Goal: Obtain resource: Download file/media

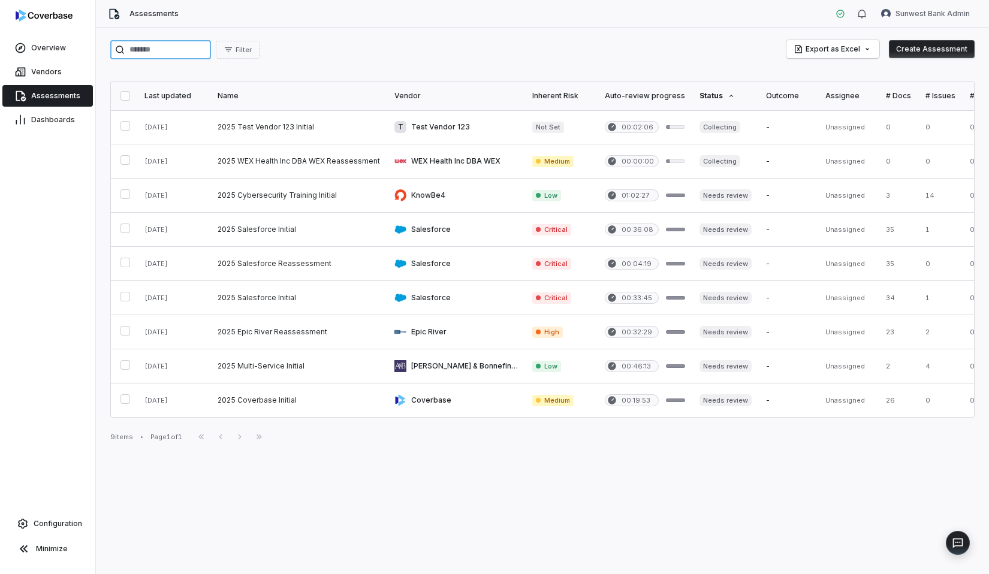
click at [167, 50] on input "search" at bounding box center [160, 49] width 101 height 19
type input "*********"
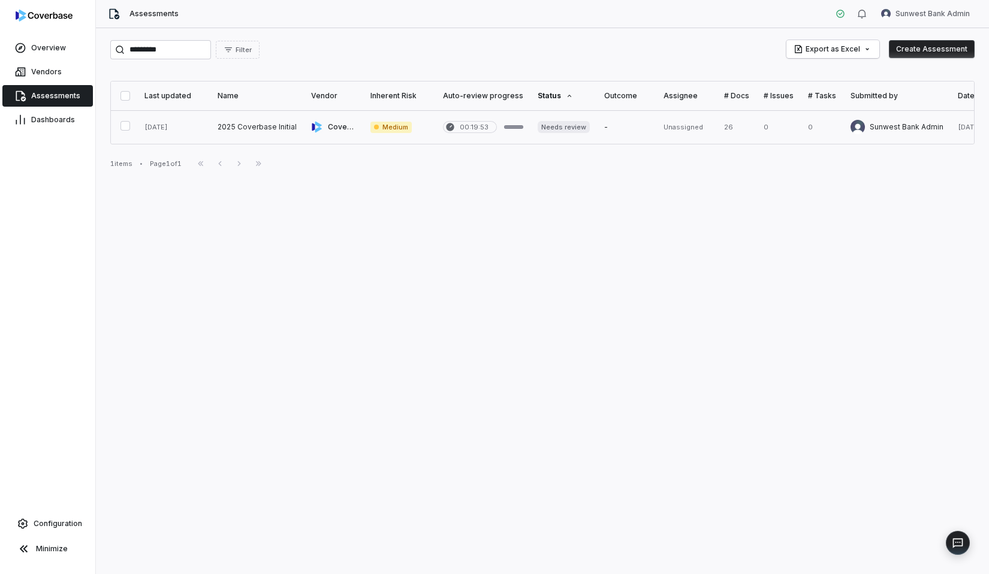
click at [304, 132] on link at bounding box center [333, 127] width 59 height 34
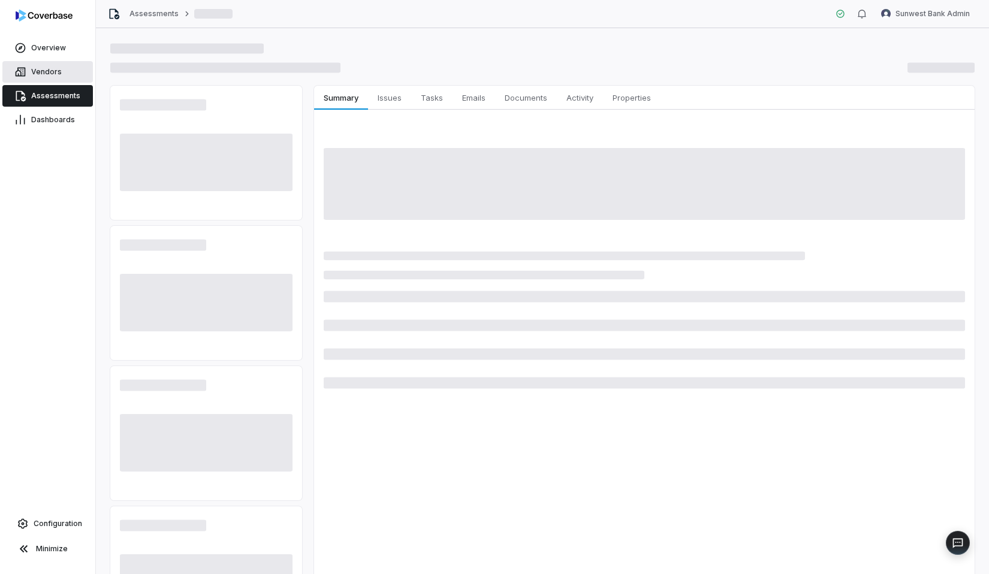
click at [76, 74] on link "Vendors" at bounding box center [47, 72] width 91 height 22
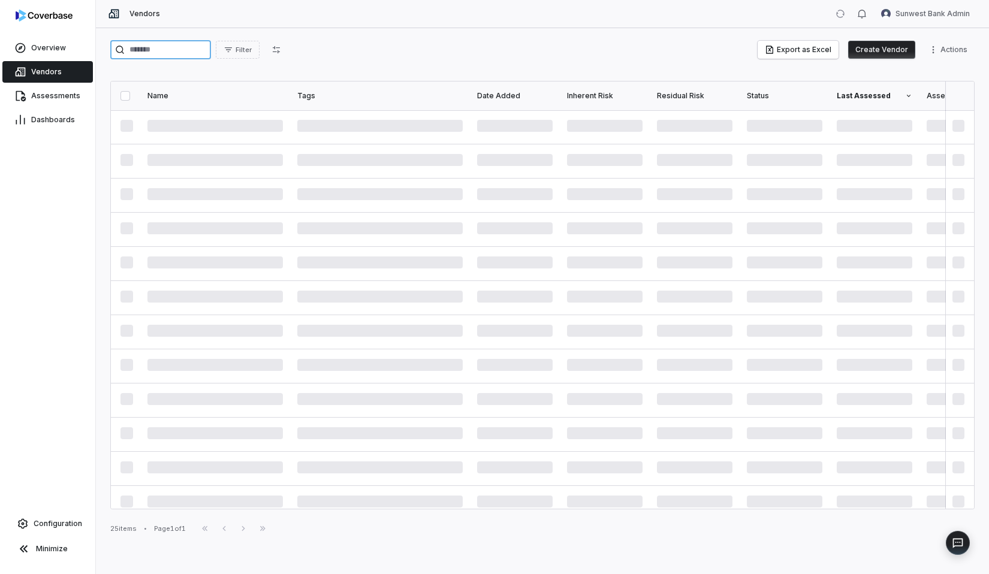
click at [185, 49] on input "search" at bounding box center [160, 49] width 101 height 19
type input "*********"
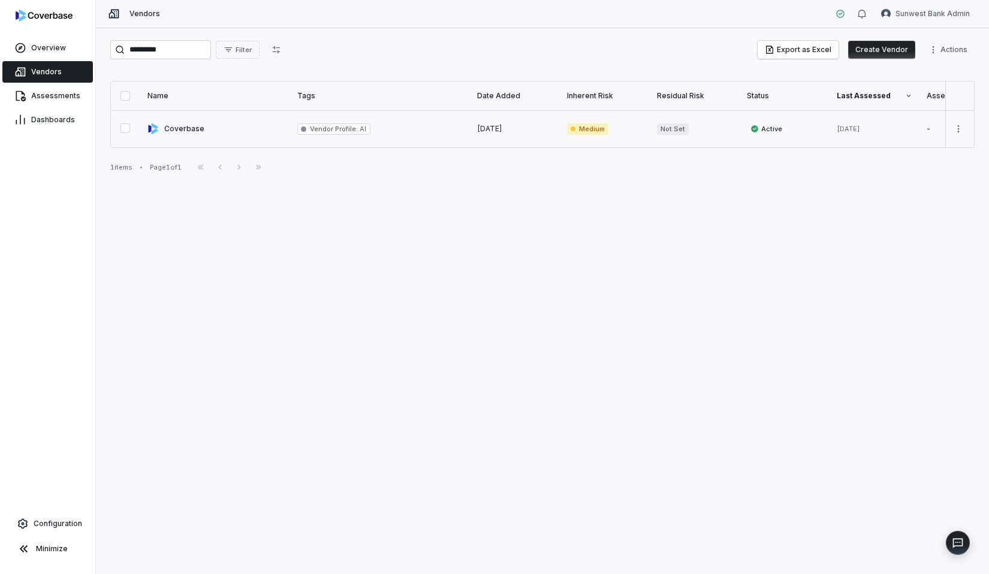
click at [288, 130] on link at bounding box center [215, 128] width 150 height 37
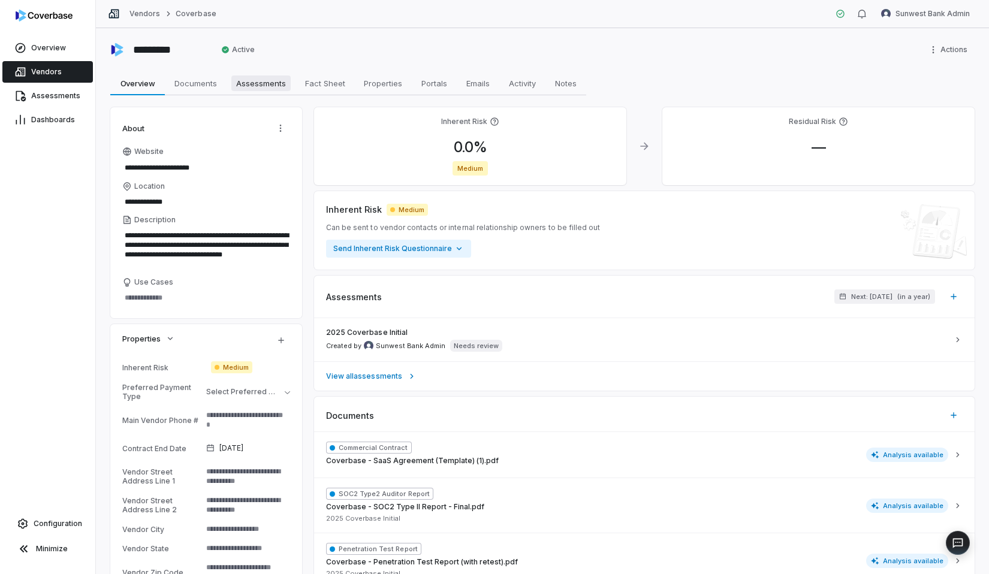
click at [242, 92] on link "Assessments Assessments" at bounding box center [261, 83] width 69 height 24
type textarea "*"
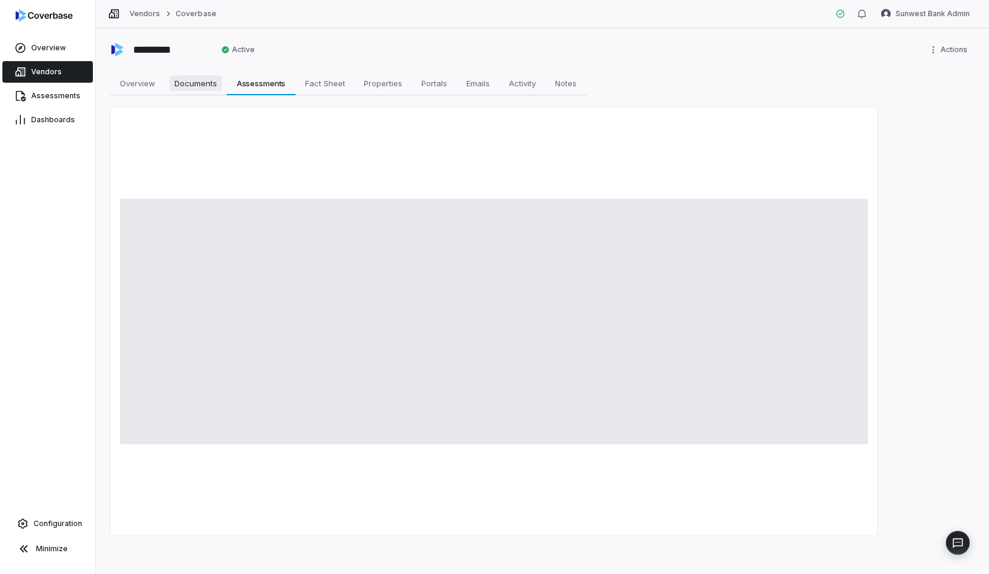
click at [212, 88] on span "Documents" at bounding box center [196, 84] width 52 height 16
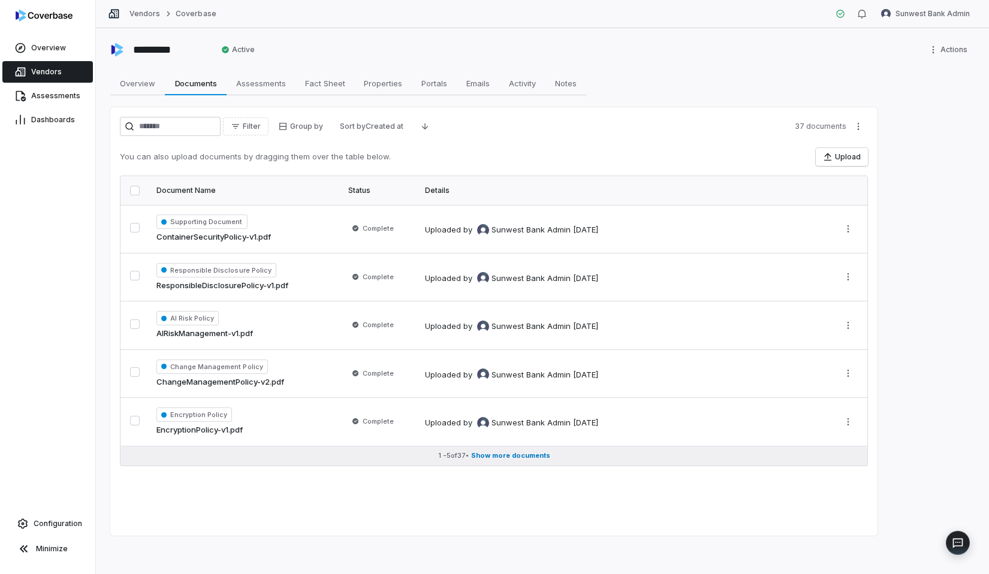
click at [500, 457] on span "Show more documents" at bounding box center [510, 455] width 79 height 9
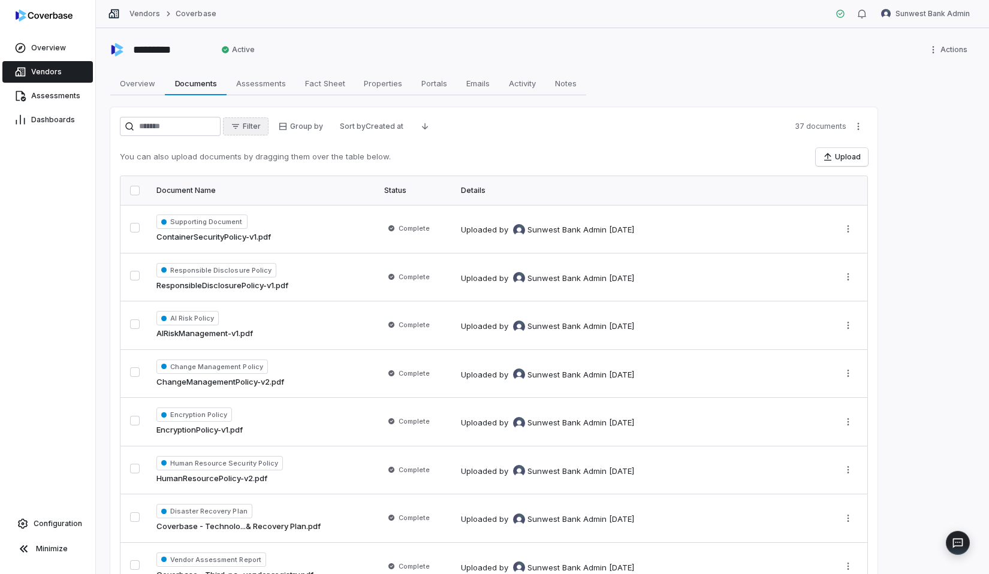
click at [261, 128] on span "Filter" at bounding box center [252, 127] width 18 height 10
click at [272, 203] on div "Document Type" at bounding box center [301, 200] width 125 height 19
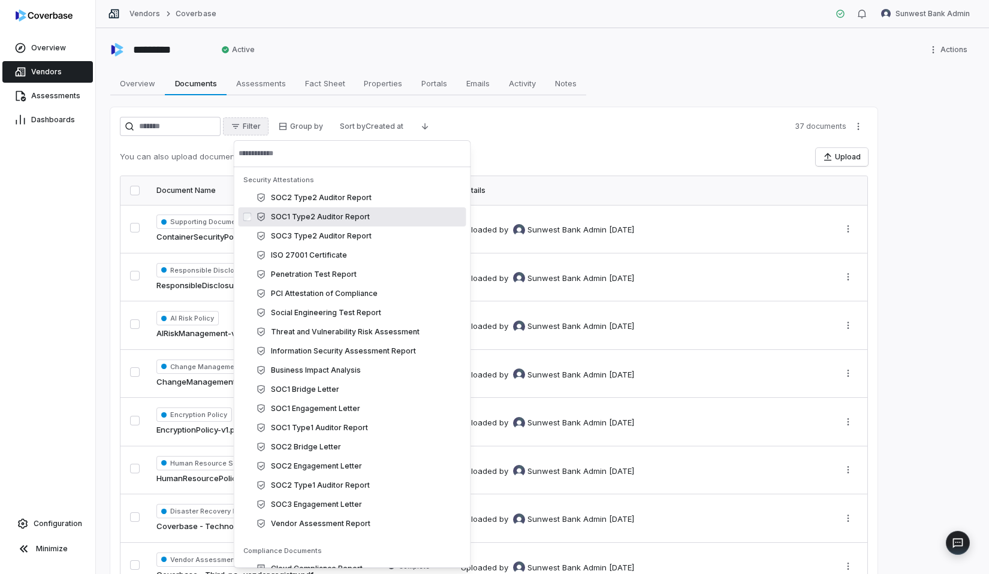
click at [311, 221] on div "SOC1 Type2 Auditor Report" at bounding box center [359, 217] width 205 height 10
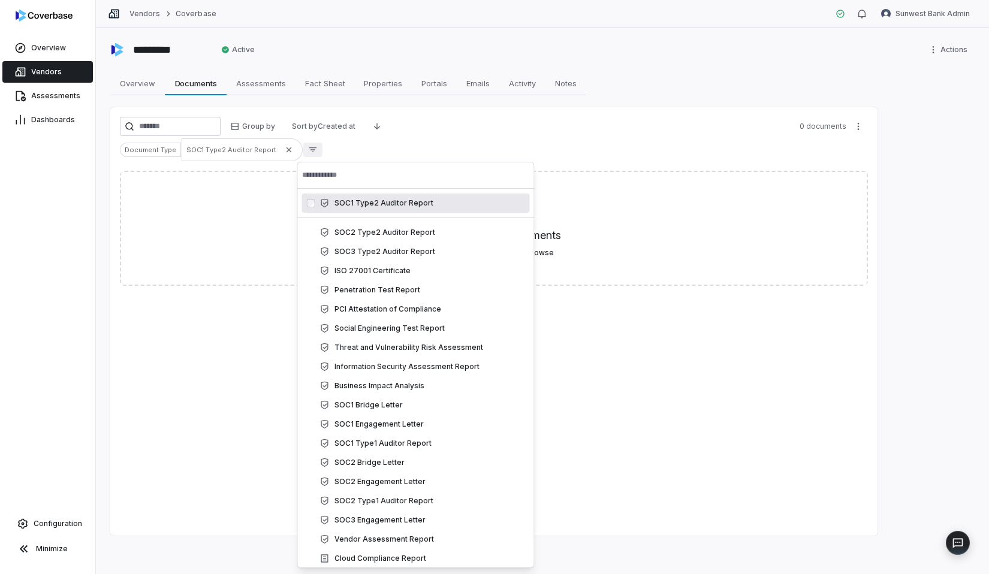
click at [448, 145] on div "Document Type SOC1 Type2 Auditor Report" at bounding box center [494, 149] width 748 height 23
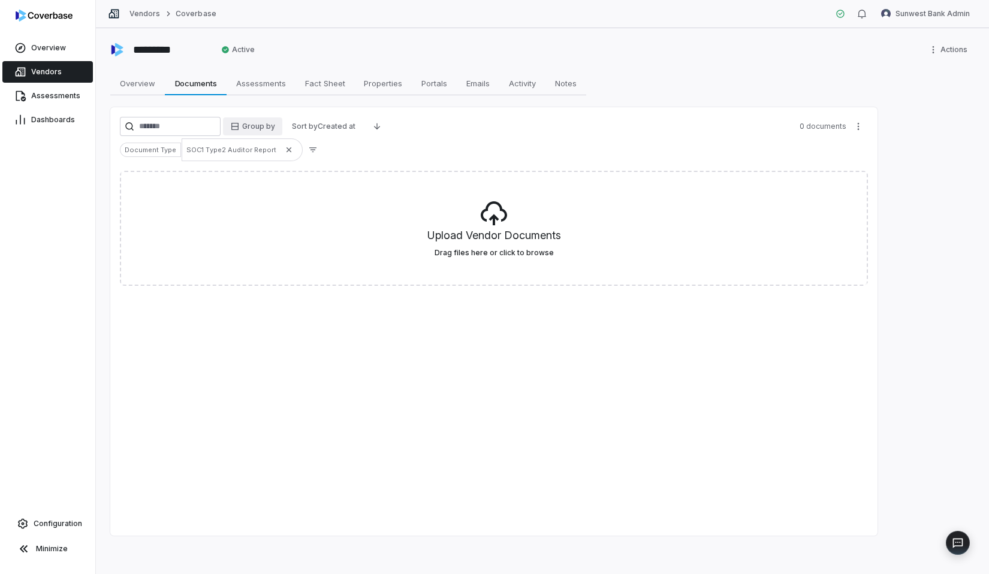
click at [263, 130] on html "Overview Vendors Assessments Dashboards Configuration Minimize Vendors Coverbas…" at bounding box center [494, 287] width 989 height 574
click at [393, 153] on html "Overview Vendors Assessments Dashboards Configuration Minimize Vendors Coverbas…" at bounding box center [494, 287] width 989 height 574
click at [236, 146] on span "SOC1 Type2 Auditor Report" at bounding box center [231, 150] width 90 height 10
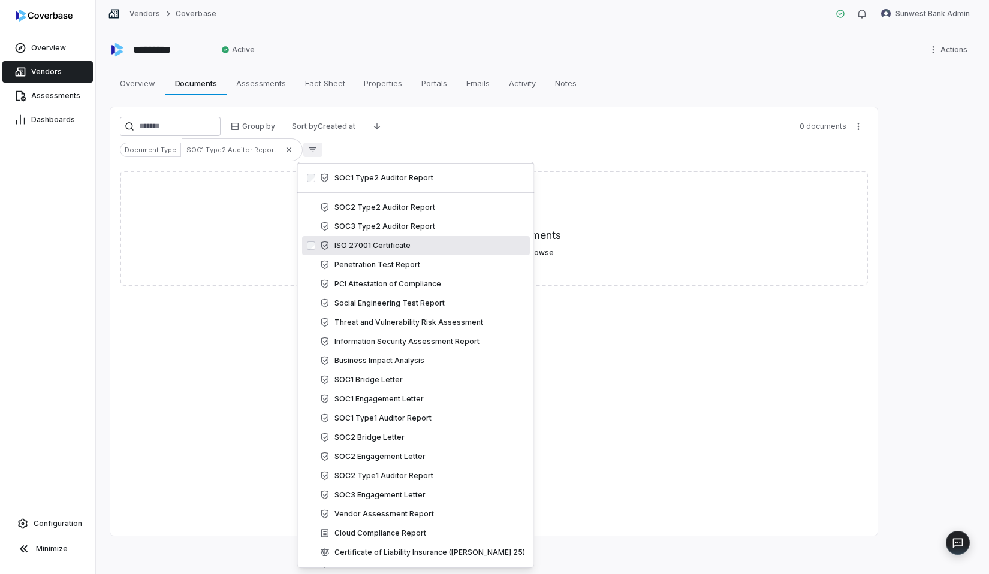
scroll to position [44, 0]
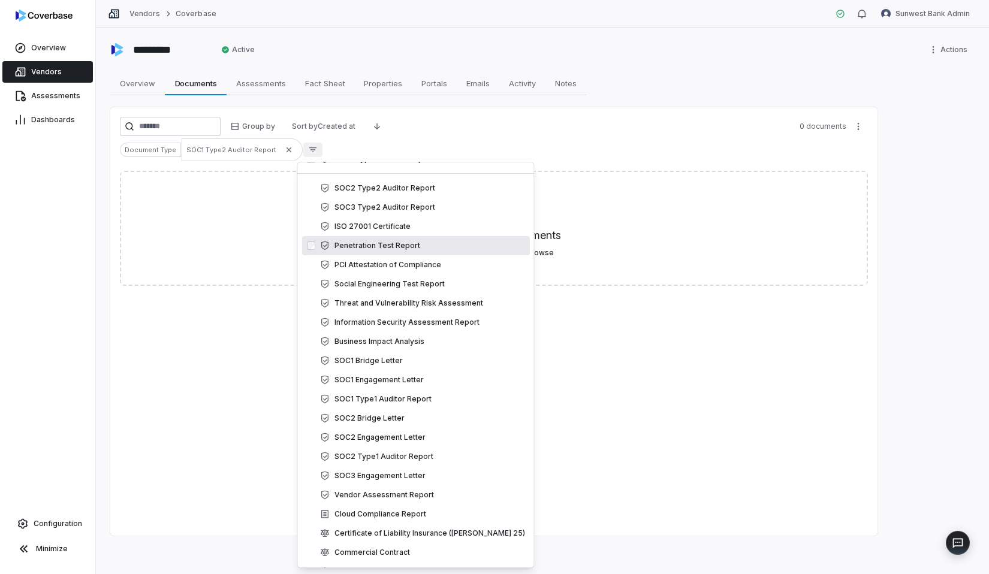
click at [376, 248] on div "Penetration Test Report" at bounding box center [422, 246] width 205 height 10
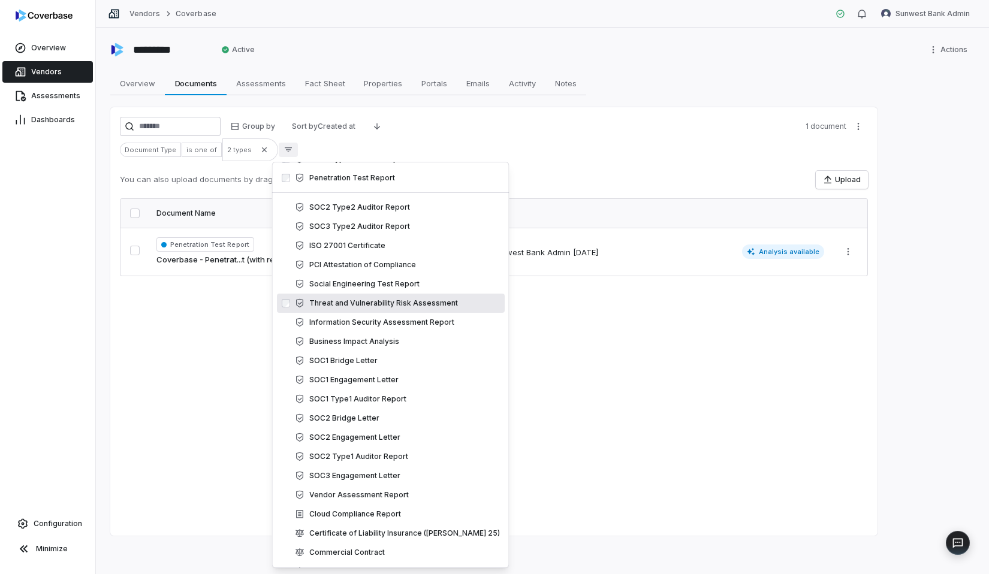
click at [574, 330] on div "Group by Sort by Created at 1 document Document Type is one of 2 types You can …" at bounding box center [493, 321] width 767 height 429
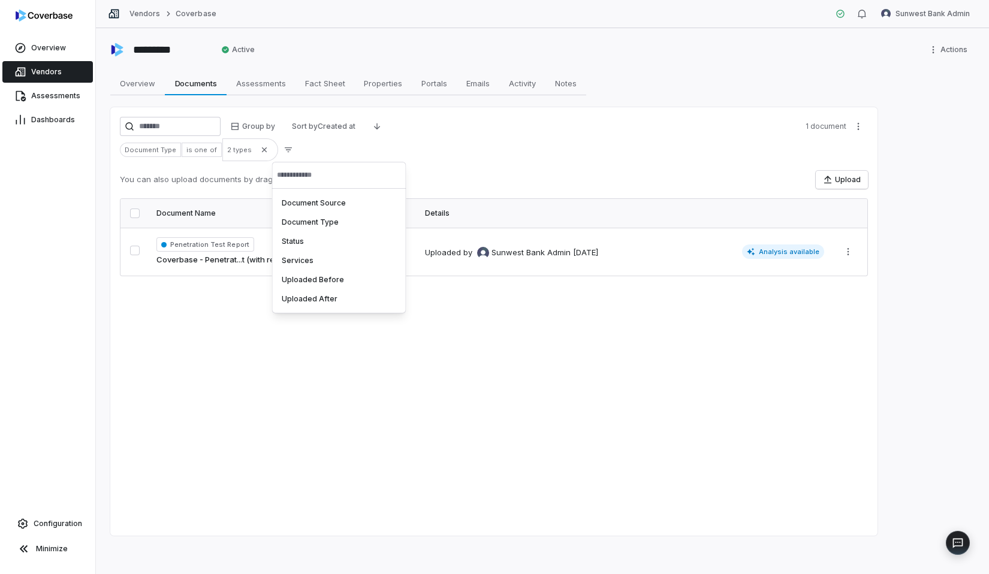
scroll to position [0, 0]
click at [377, 252] on span "Complete" at bounding box center [378, 251] width 31 height 10
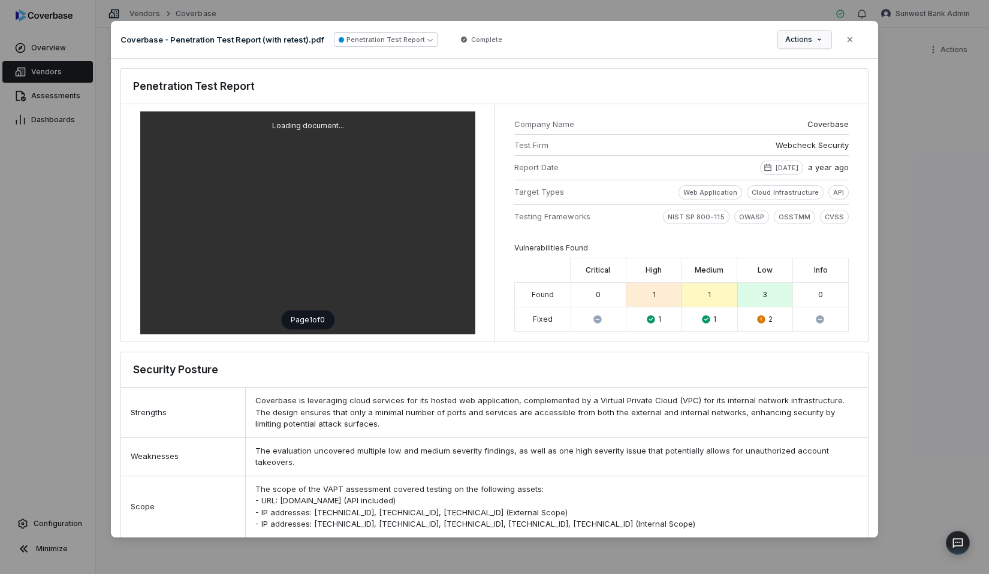
click at [821, 40] on icon "button" at bounding box center [820, 40] width 10 height 10
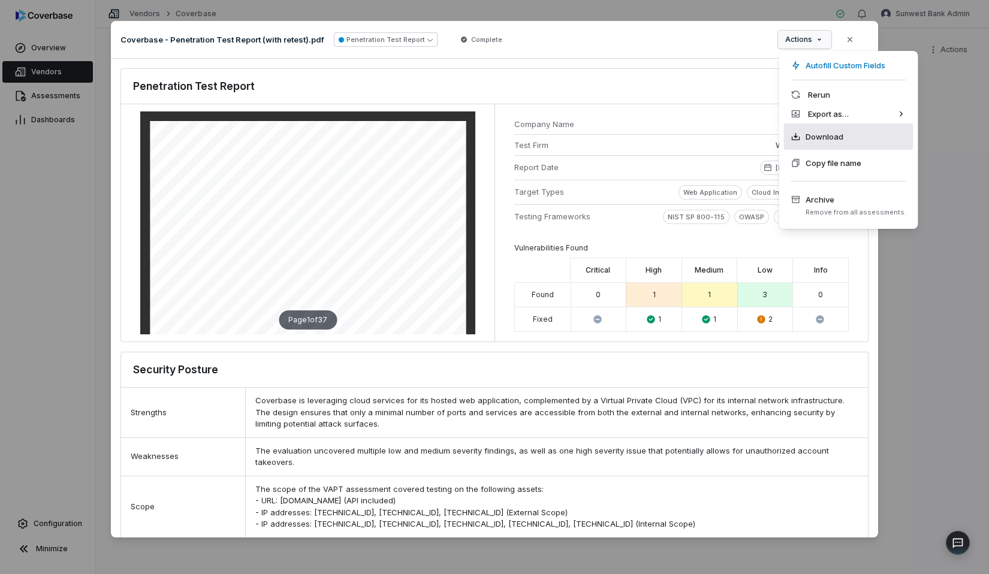
click at [830, 136] on span "Download" at bounding box center [825, 137] width 38 height 12
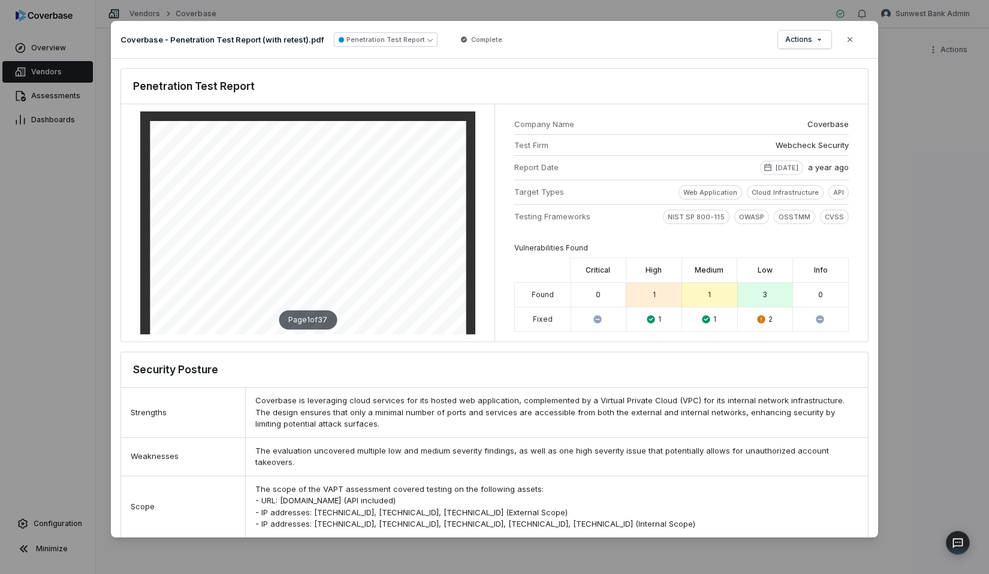
click at [899, 133] on div "Document Preview Coverbase - Penetration Test Report (with retest).pdf Penetrat…" at bounding box center [494, 287] width 989 height 571
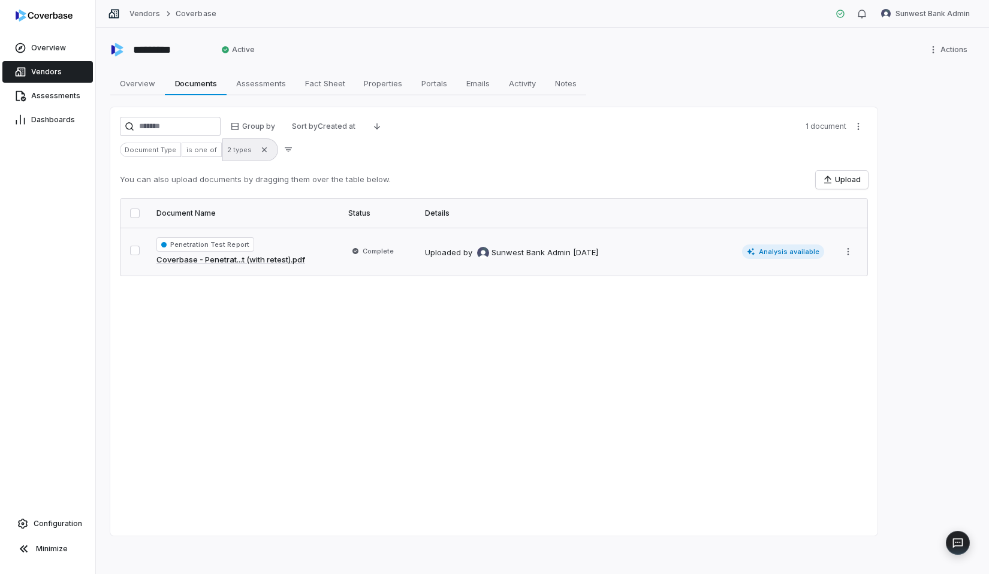
click at [222, 156] on span "2 types" at bounding box center [250, 149] width 56 height 23
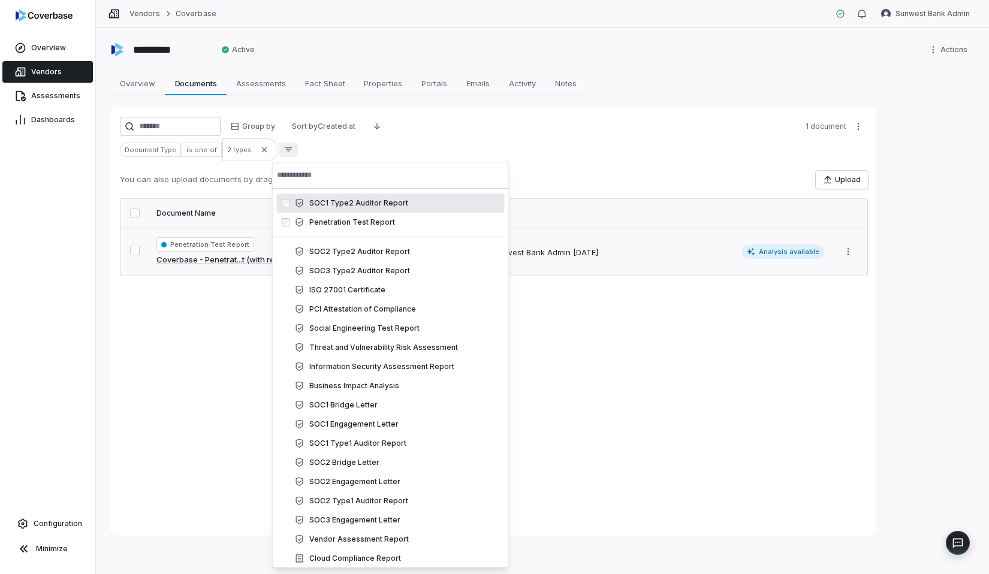
click at [330, 211] on div "SOC1 Type2 Auditor Report soc1_type2_auditor_report" at bounding box center [391, 203] width 228 height 19
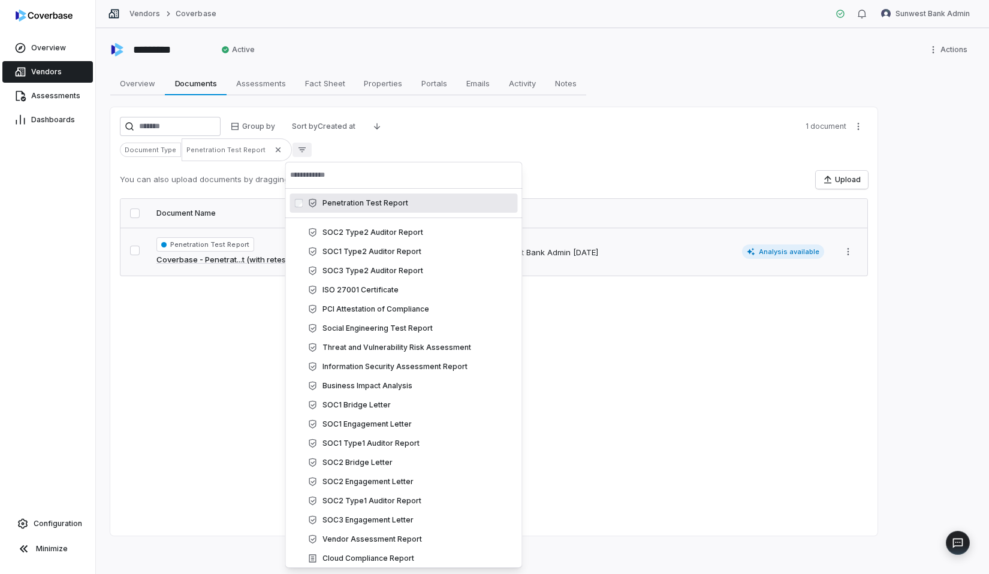
click at [336, 209] on div "Penetration Test Report penetration_test_report" at bounding box center [404, 203] width 228 height 19
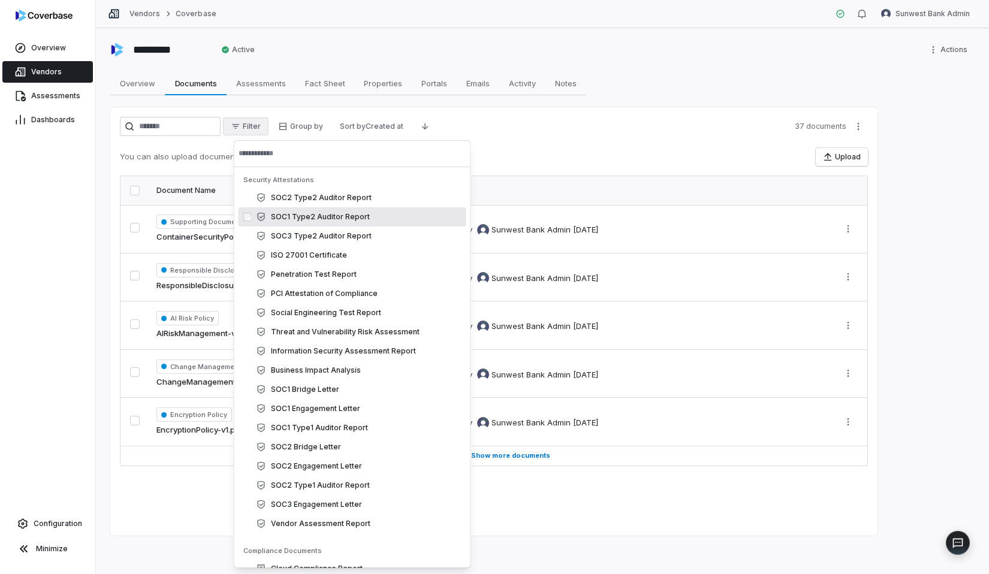
click at [332, 222] on div "SOC1 Type2 Auditor Report soc1_type2_auditor_report" at bounding box center [353, 216] width 228 height 19
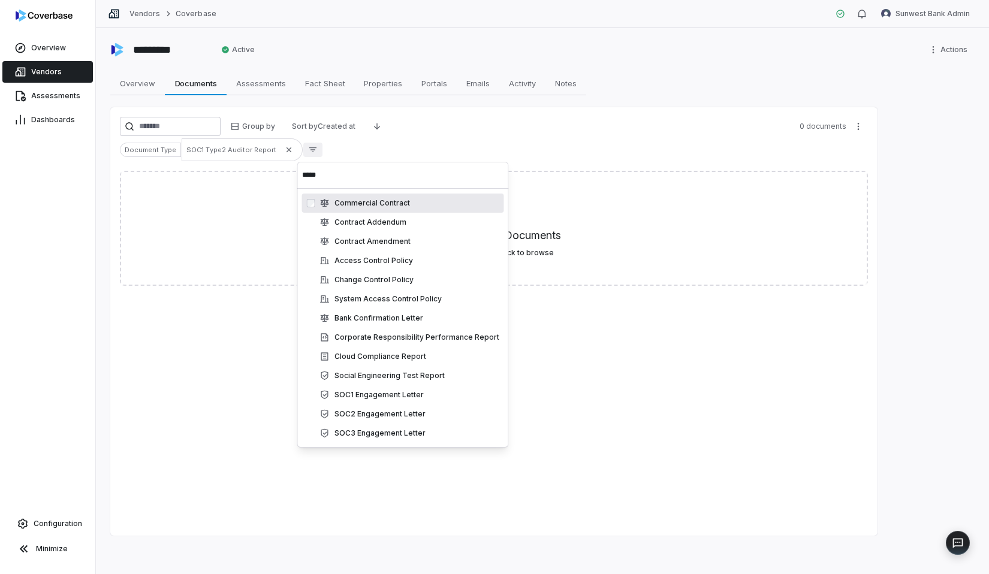
type input "*****"
click at [384, 207] on div "Commercial Contract" at bounding box center [409, 203] width 179 height 10
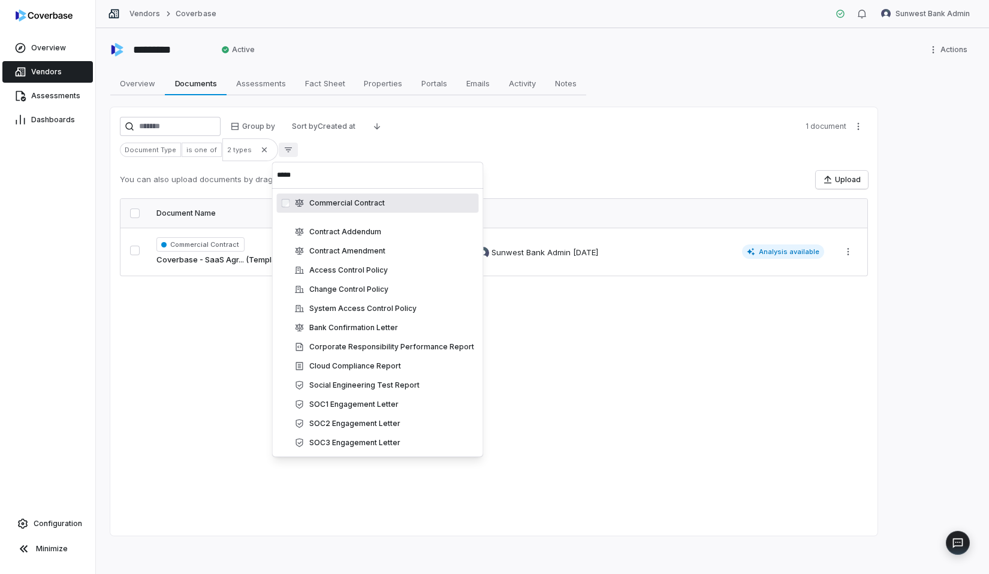
click at [331, 150] on div "Document Type is one of 2 types" at bounding box center [494, 149] width 748 height 23
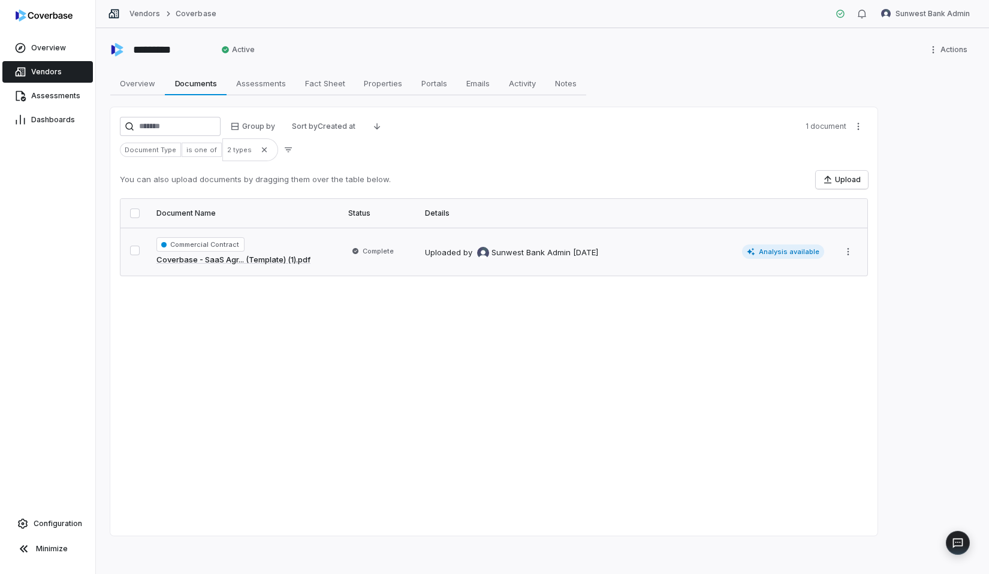
click at [384, 253] on span "Complete" at bounding box center [378, 251] width 31 height 10
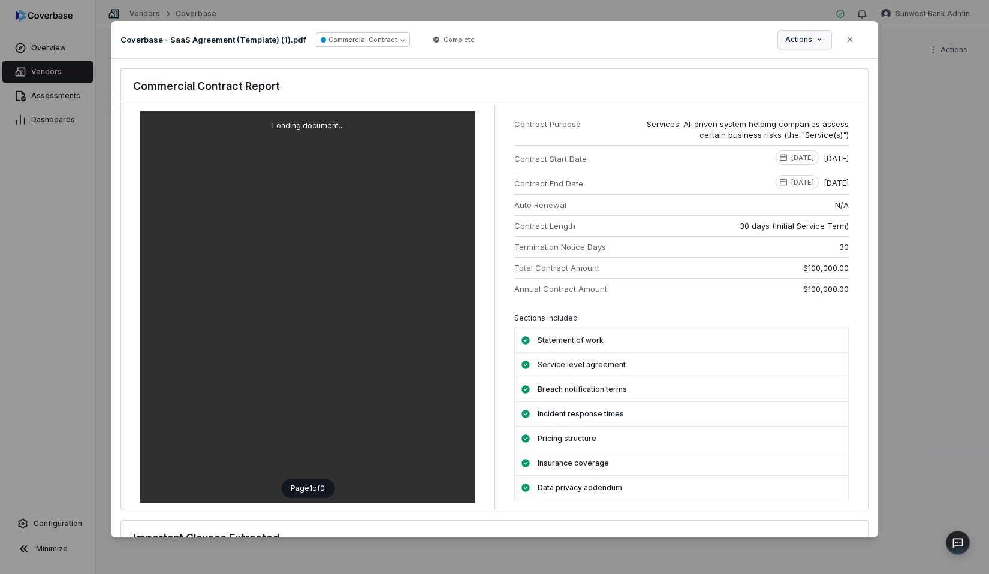
click at [803, 38] on span "Actions" at bounding box center [798, 40] width 27 height 10
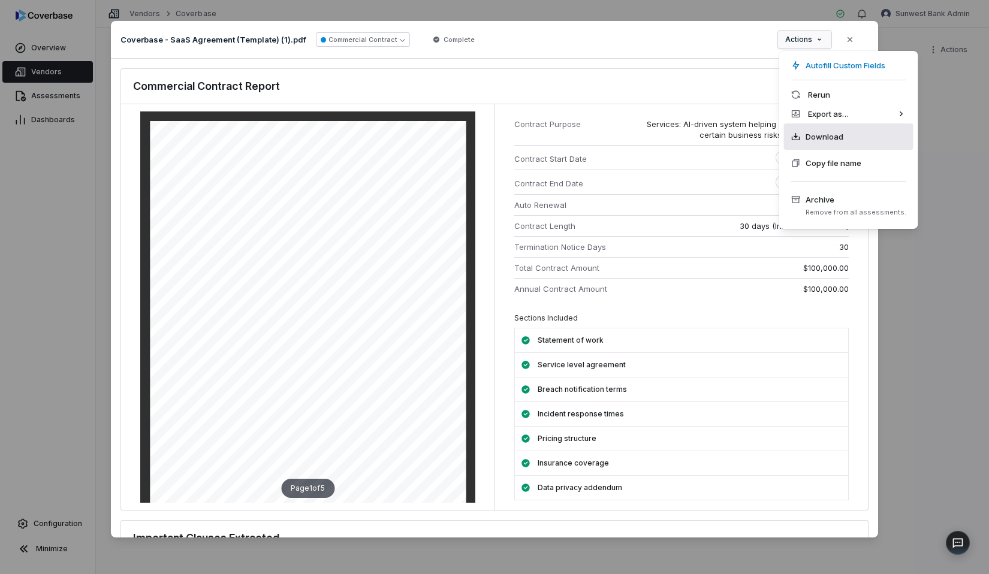
click at [816, 128] on div "Download" at bounding box center [848, 136] width 129 height 26
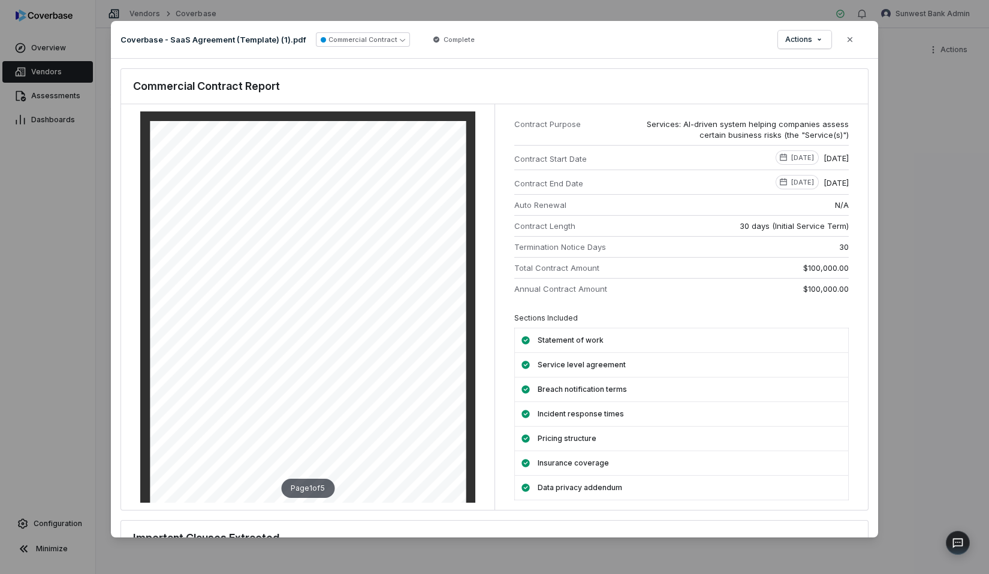
click at [899, 128] on div "Document Preview Coverbase - SaaS Agreement (Template) (1).pdf Commercial Contr…" at bounding box center [494, 287] width 989 height 574
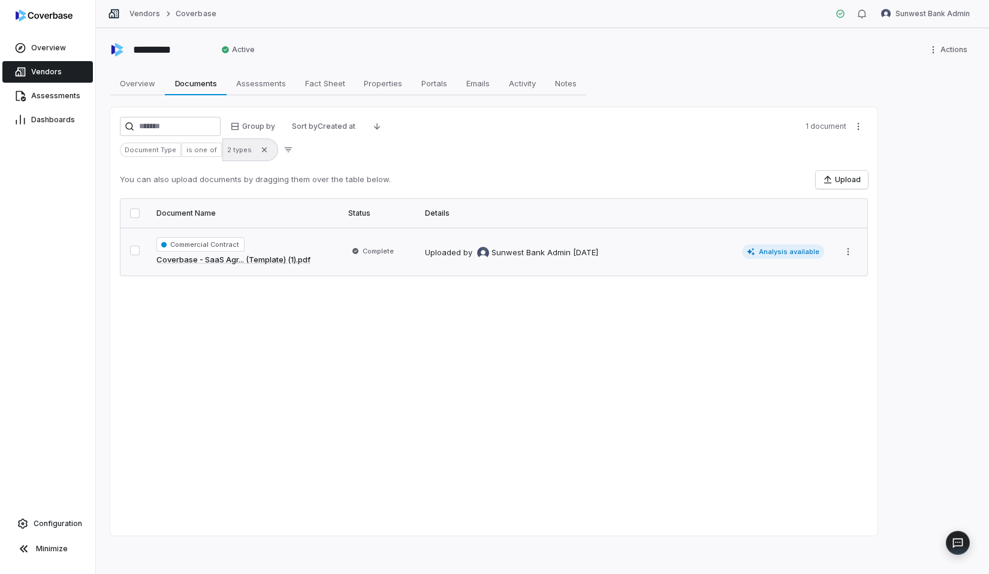
click at [249, 142] on span "2 types" at bounding box center [250, 149] width 56 height 23
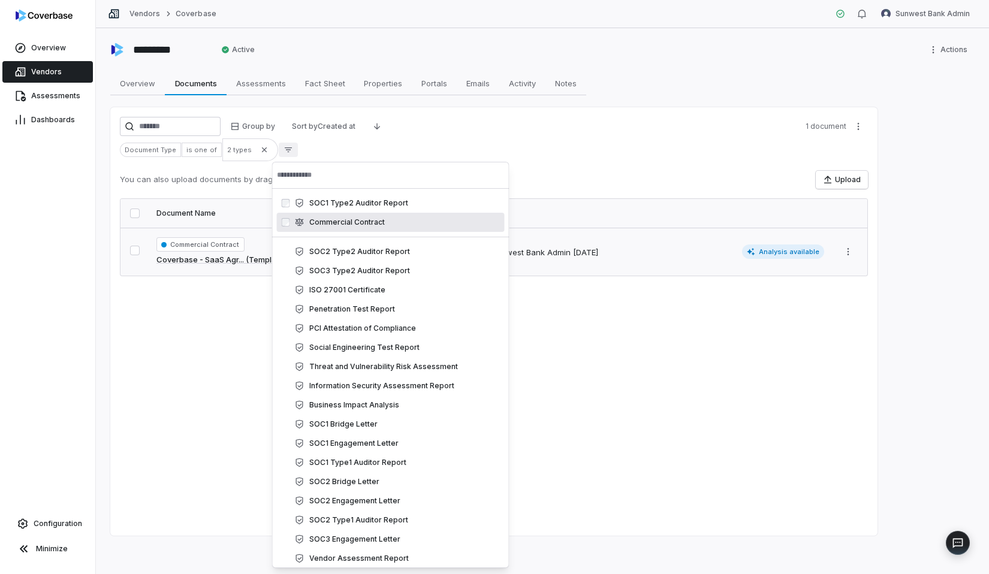
click at [328, 213] on div "Commercial Contract commercial_contract" at bounding box center [391, 222] width 228 height 19
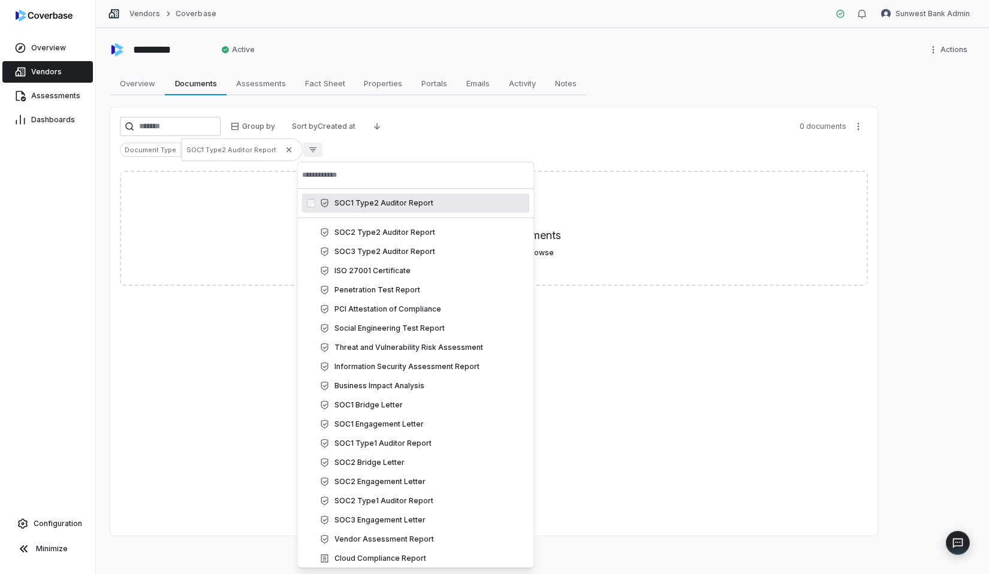
scroll to position [38, 0]
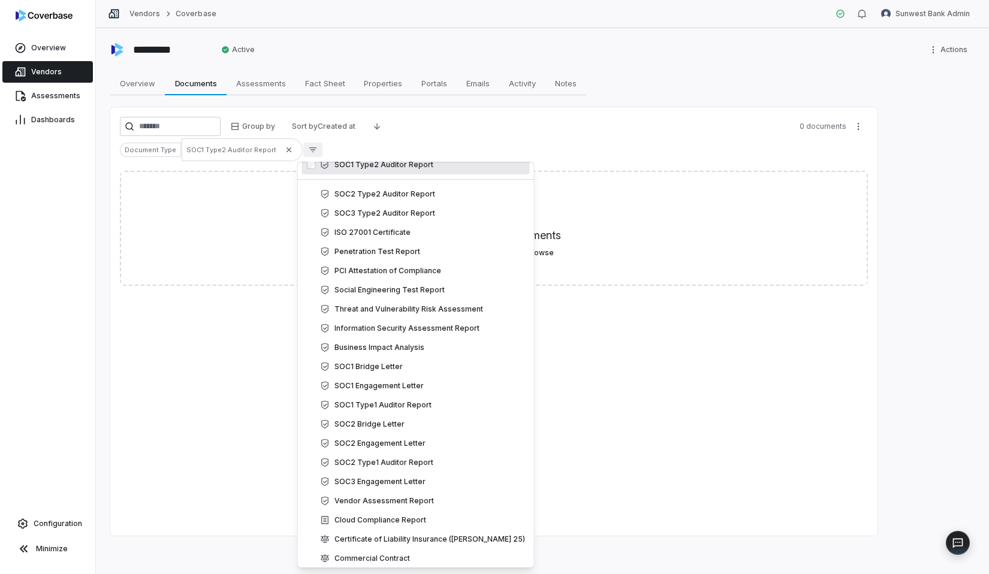
click at [326, 168] on icon "Suggestions" at bounding box center [324, 165] width 7 height 9
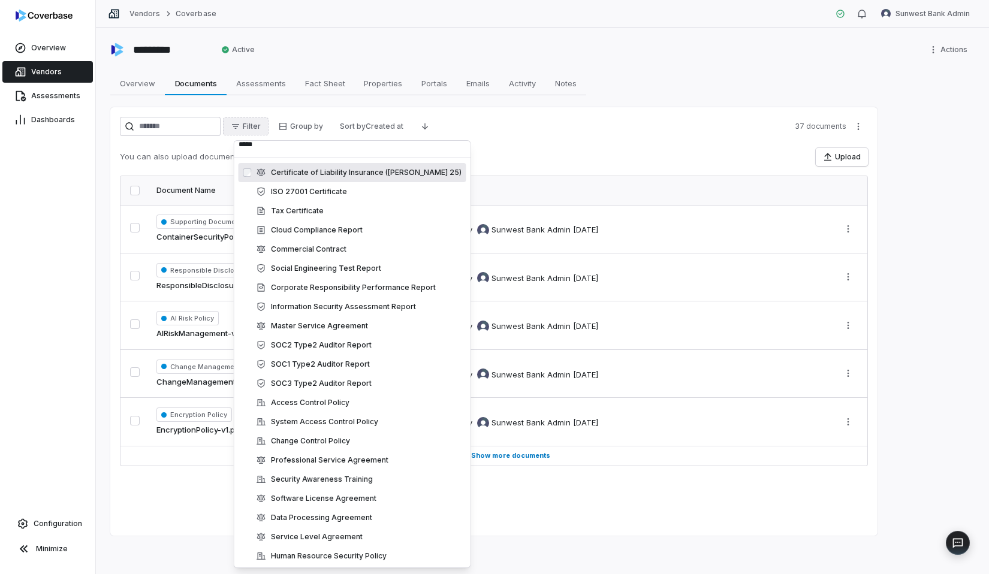
scroll to position [0, 0]
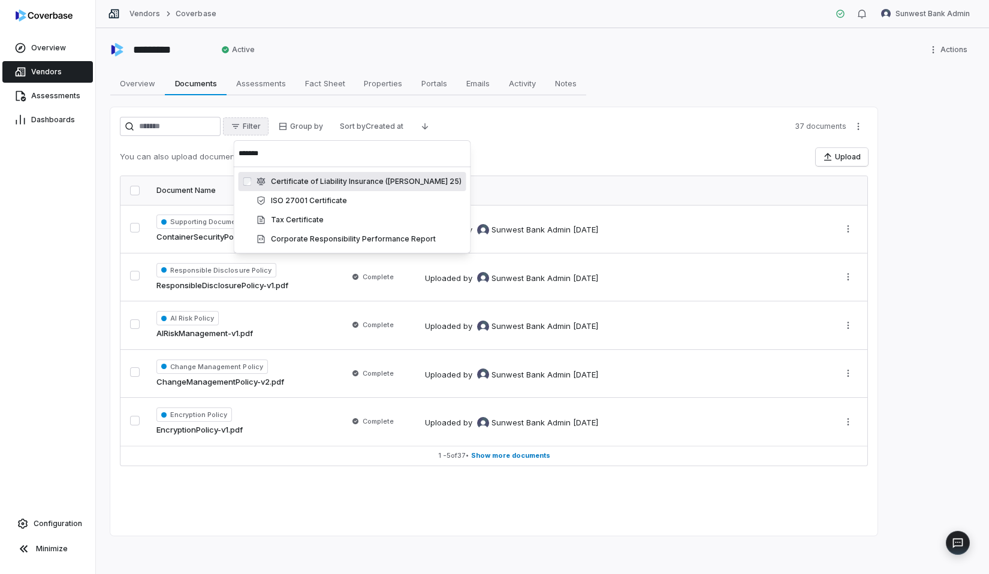
type input "********"
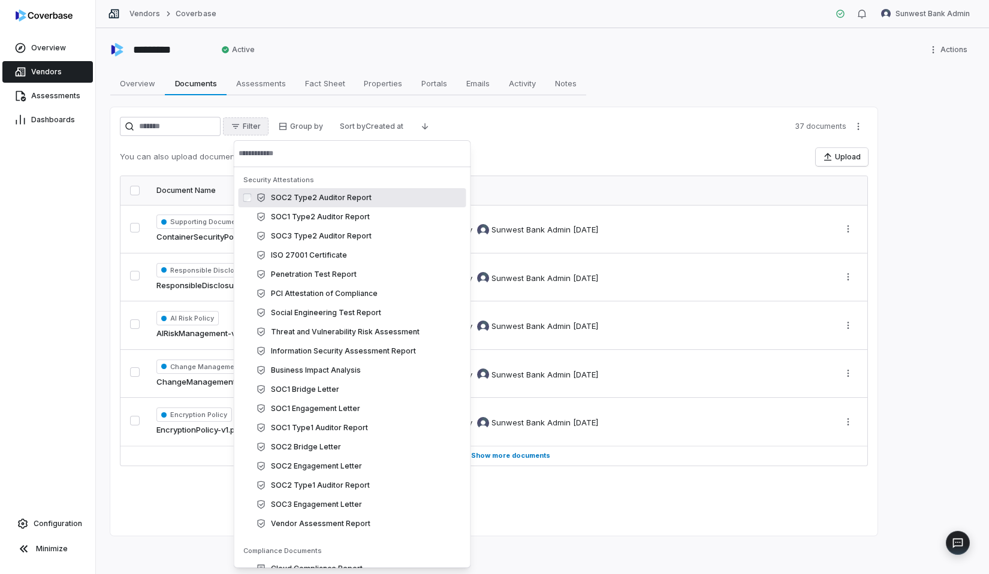
scroll to position [9, 0]
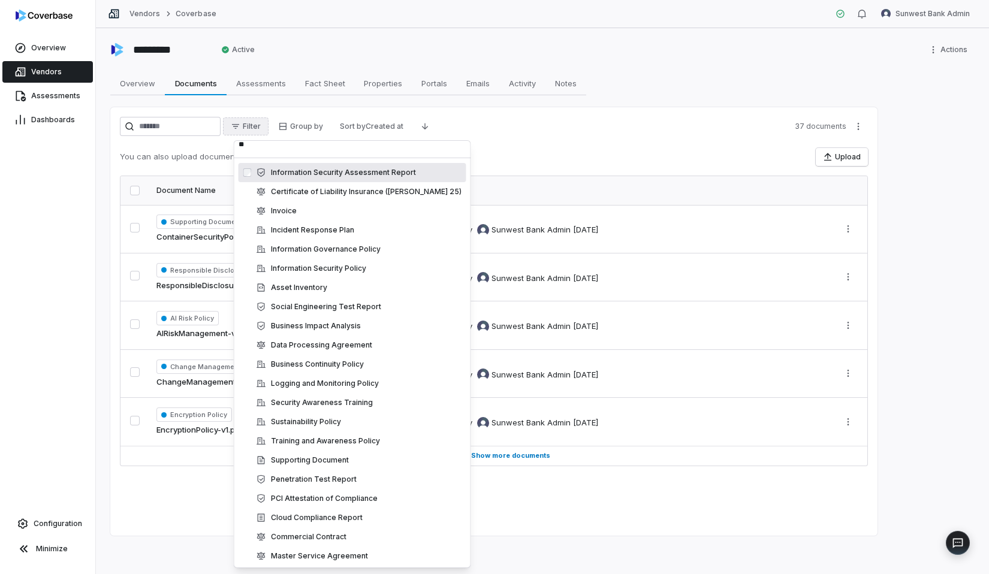
type input "***"
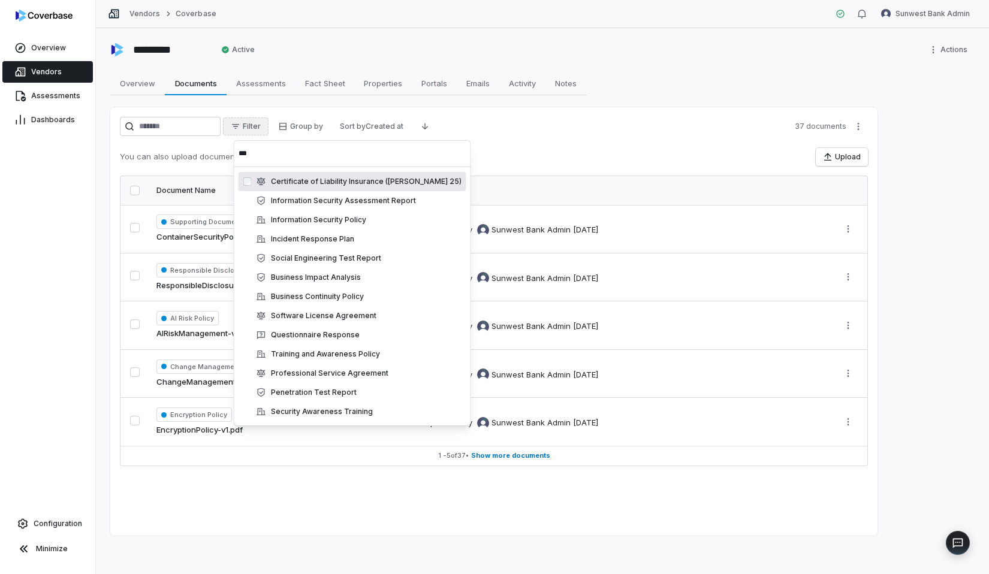
click at [352, 183] on div "Certificate of Liability Insurance (ACORD 25)" at bounding box center [359, 182] width 205 height 10
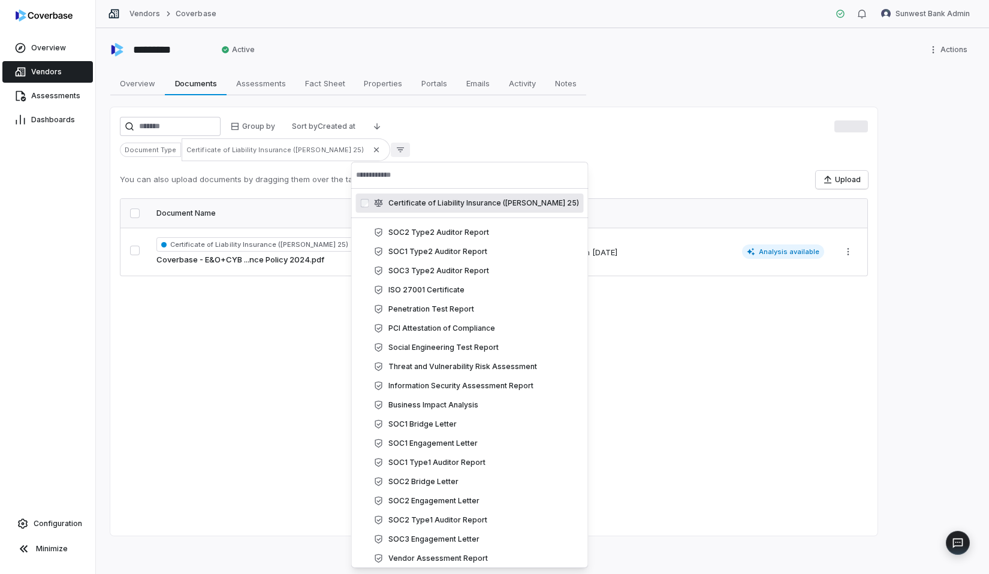
click at [509, 141] on div "Document Type Certificate of Liability Insurance (ACORD 25)" at bounding box center [494, 149] width 748 height 23
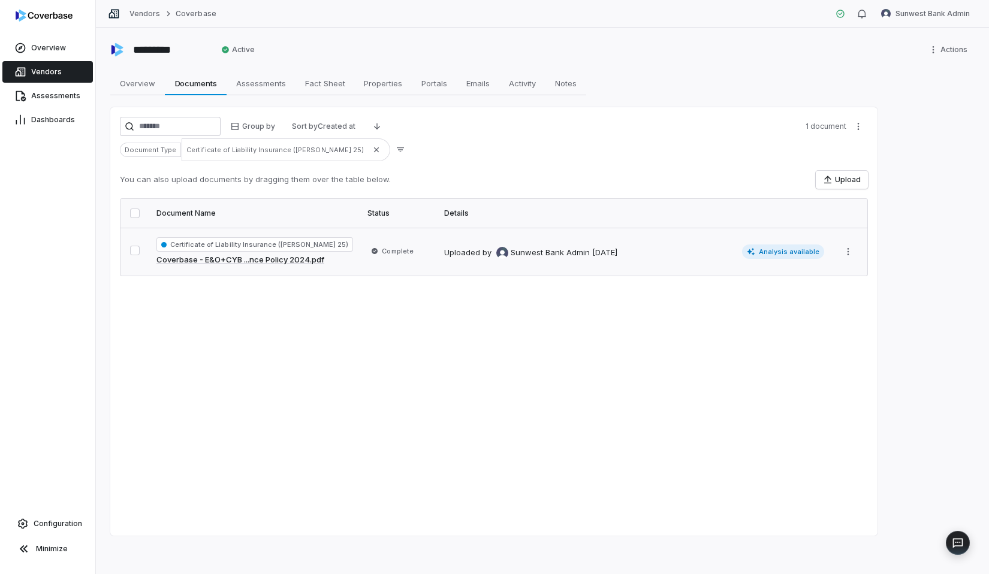
click at [443, 264] on td "Uploaded by Sunwest Bank Admin 7 months ago Analysis available" at bounding box center [634, 252] width 394 height 48
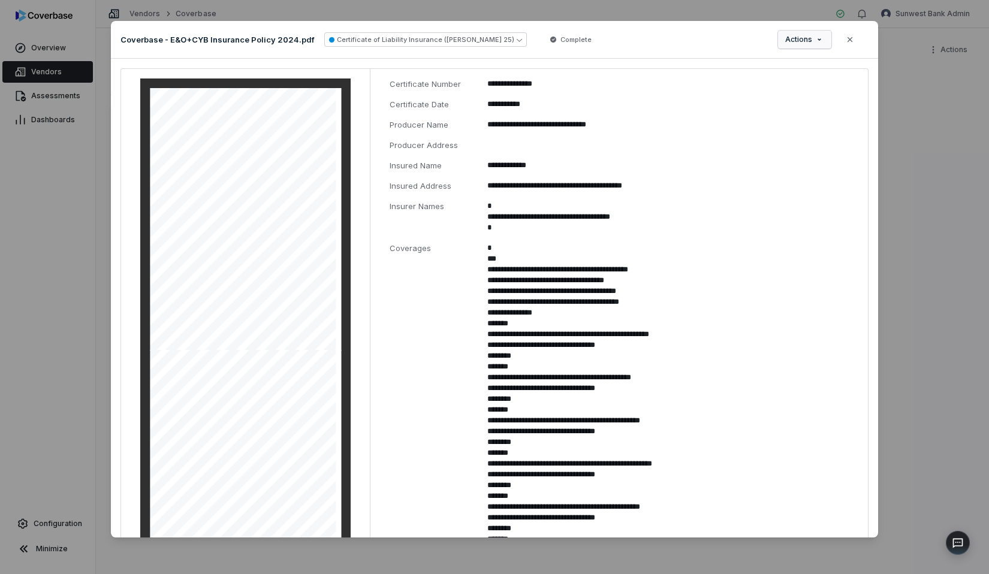
click at [803, 45] on button "Actions" at bounding box center [804, 40] width 53 height 18
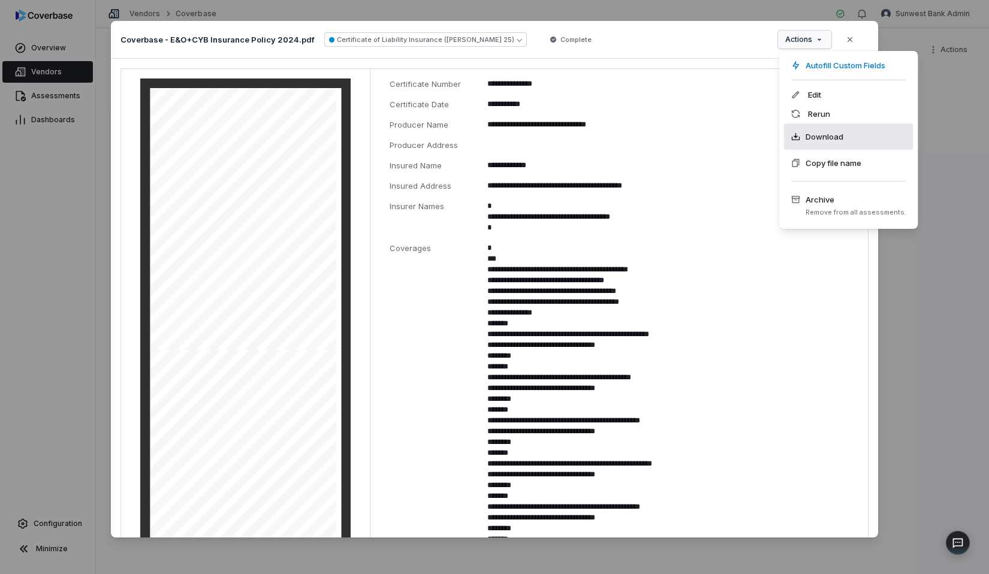
click at [811, 135] on span "Download" at bounding box center [825, 137] width 38 height 12
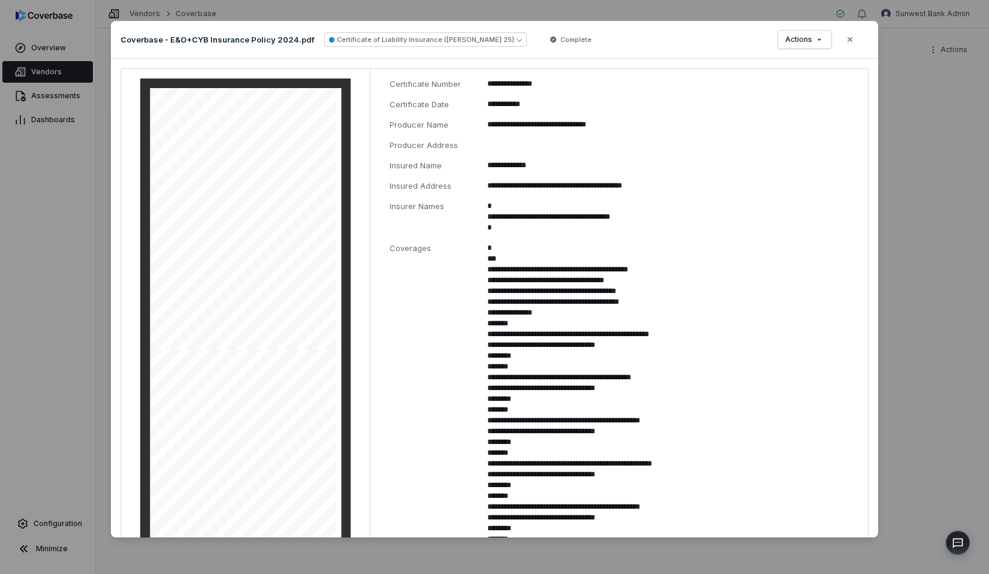
click at [899, 207] on div "**********" at bounding box center [494, 287] width 989 height 574
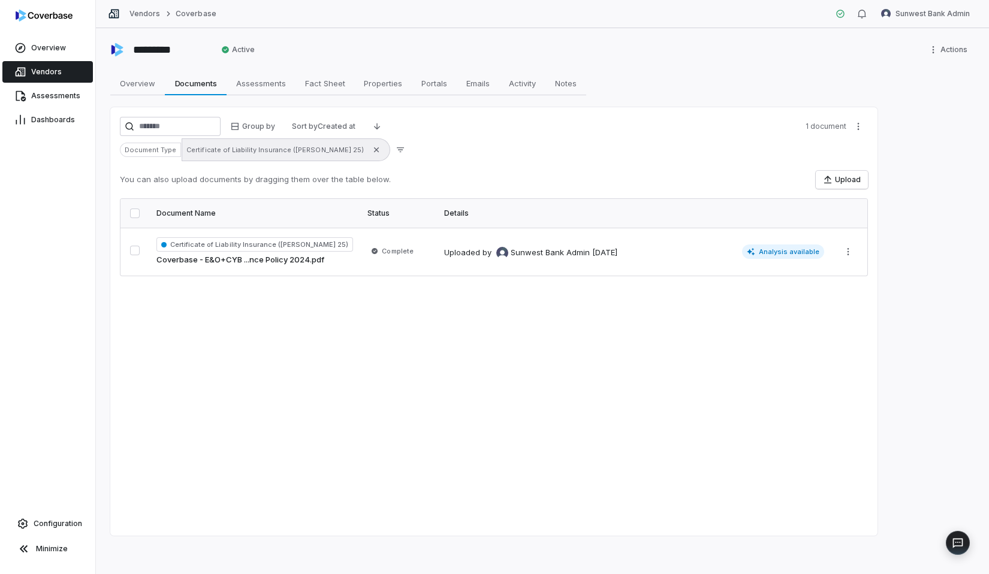
click at [280, 159] on span "Certificate of Liability Insurance (ACORD 25)" at bounding box center [286, 149] width 208 height 23
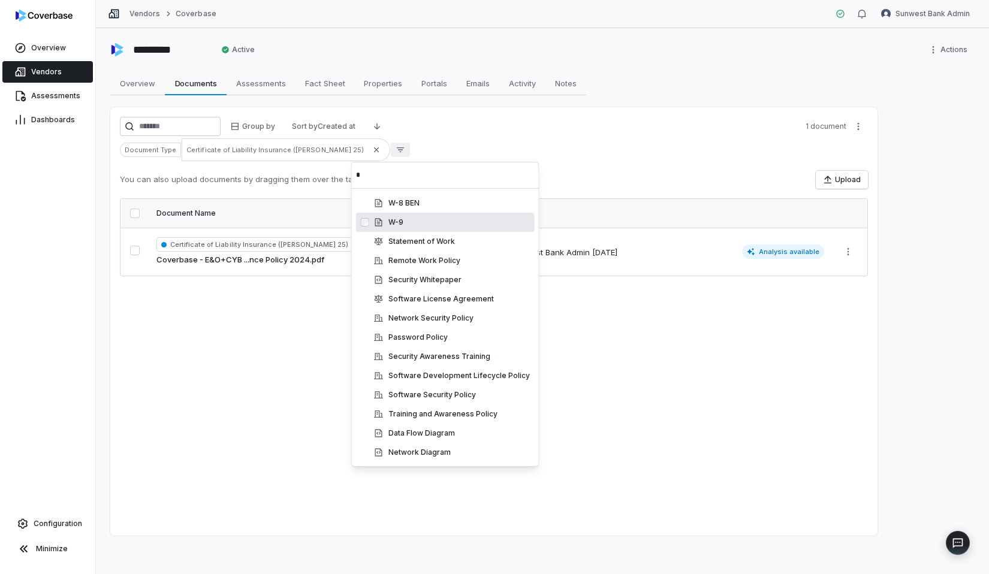
type input "*"
click at [440, 219] on div "W-9" at bounding box center [452, 223] width 156 height 10
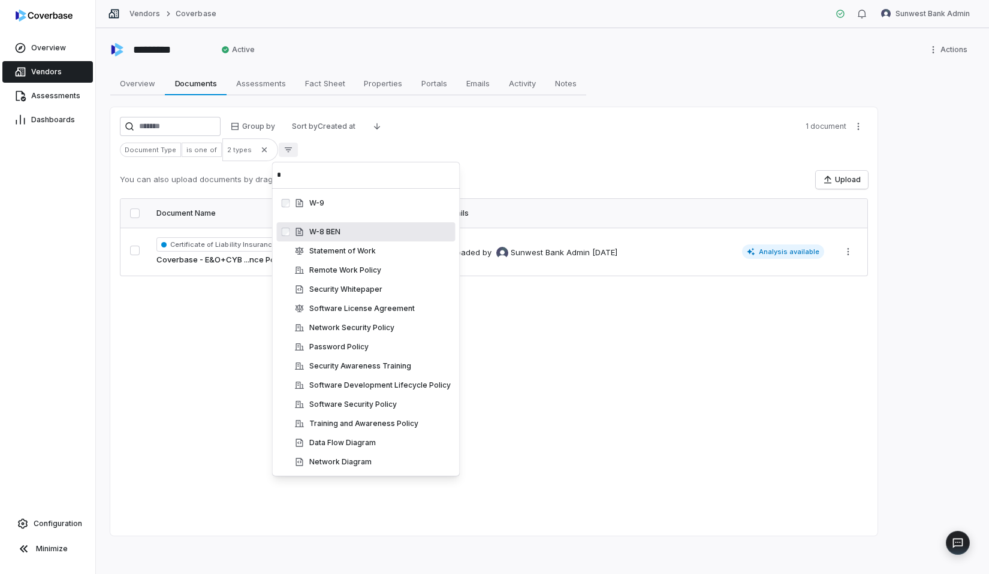
click at [327, 223] on div "W-8 BEN w_8ben" at bounding box center [366, 231] width 179 height 19
click at [333, 181] on input "*" at bounding box center [366, 175] width 179 height 26
click at [386, 153] on div "Document Type is one of 3 types" at bounding box center [494, 149] width 748 height 23
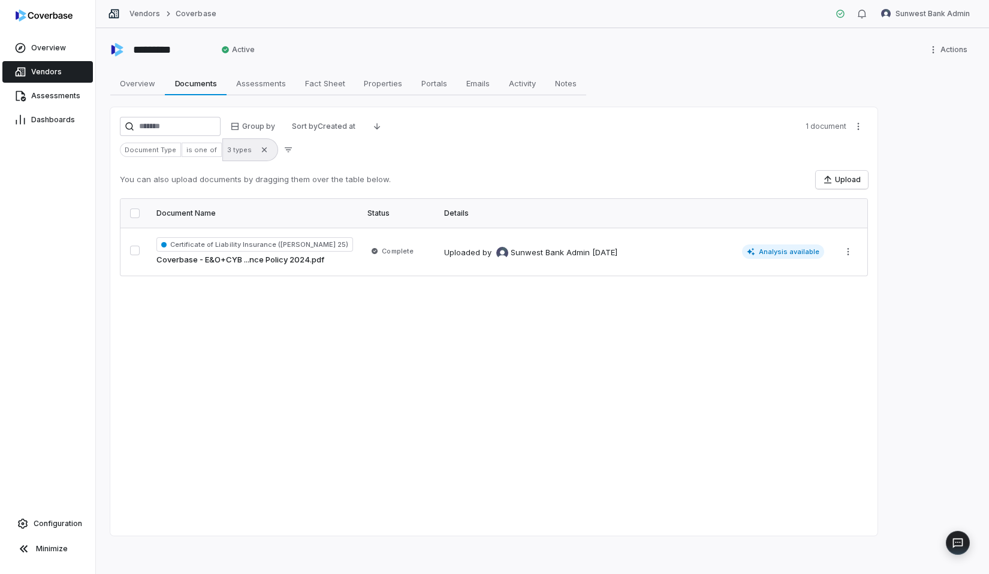
click at [232, 141] on span "3 types" at bounding box center [250, 149] width 56 height 23
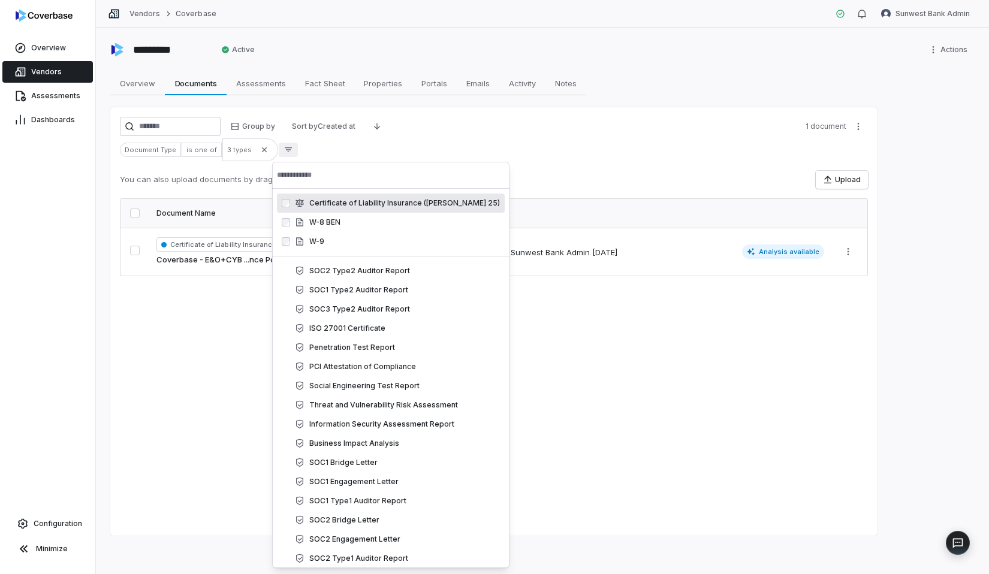
click at [338, 196] on div "Certificate of Liability Insurance (ACORD 25) certificate_of_insurance_acord_25" at bounding box center [391, 203] width 228 height 19
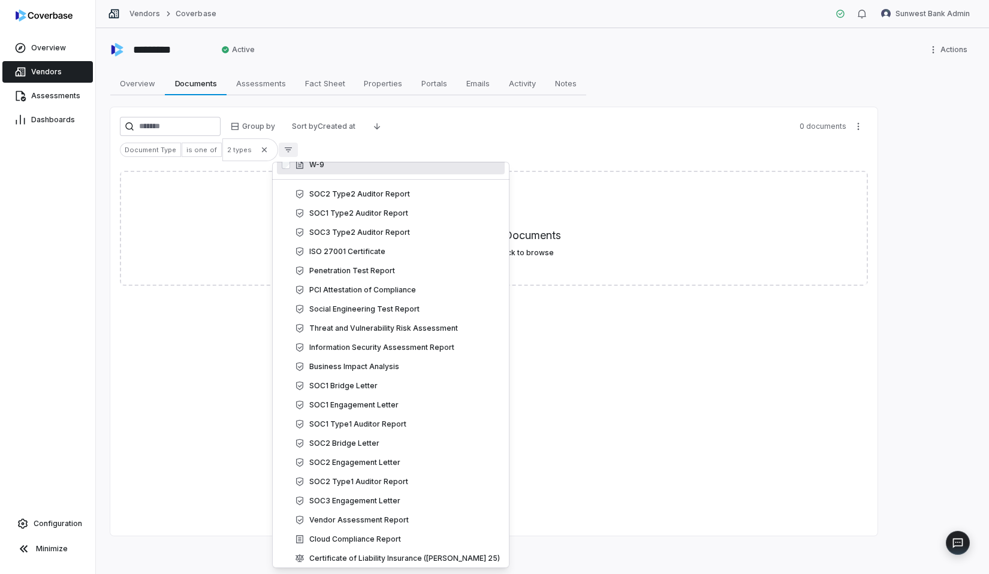
click at [516, 129] on div "Group by Sort by Created at 0 documents" at bounding box center [494, 126] width 748 height 19
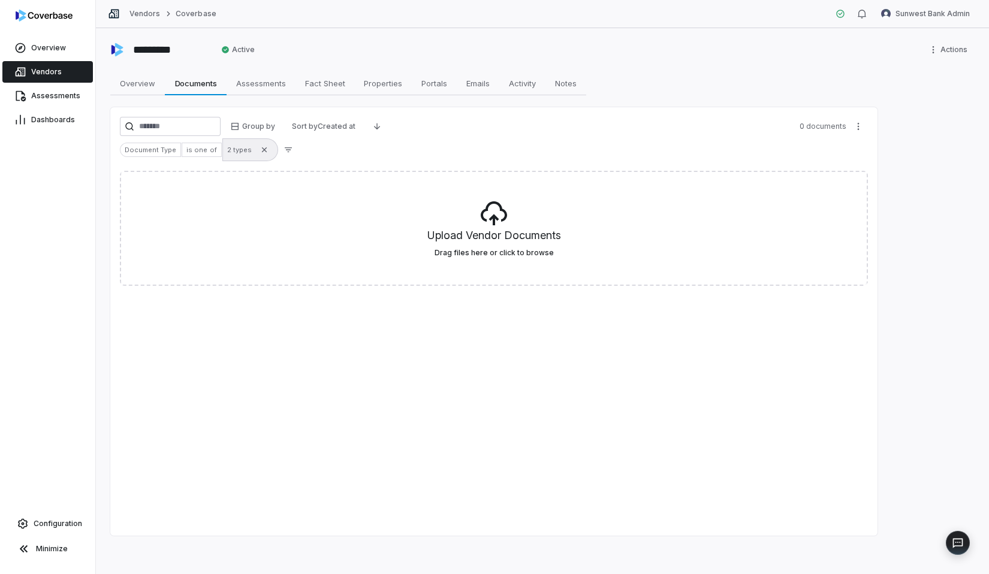
click at [246, 144] on span "2 types" at bounding box center [250, 149] width 56 height 23
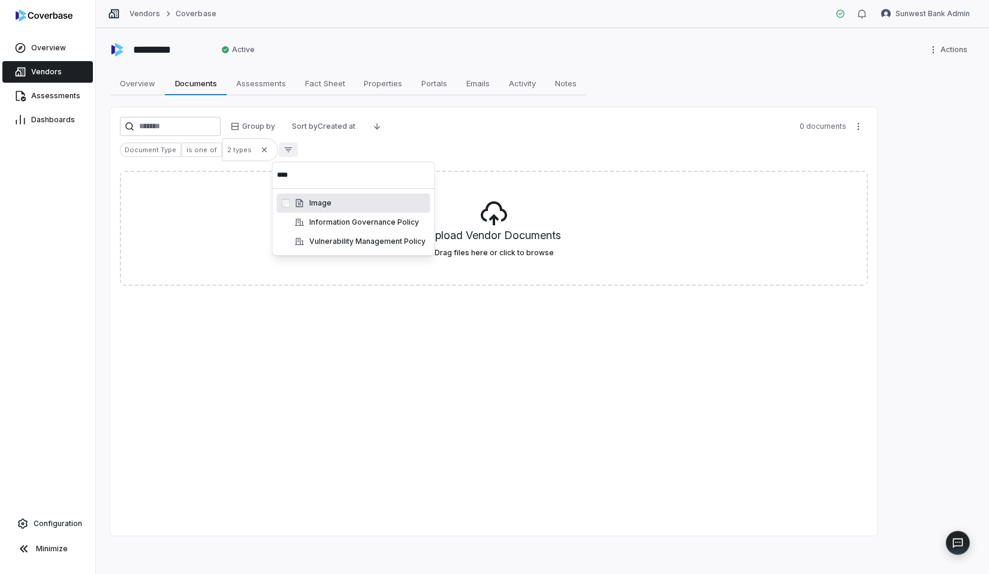
type input "****"
click at [301, 207] on icon "Suggestions" at bounding box center [300, 203] width 10 height 10
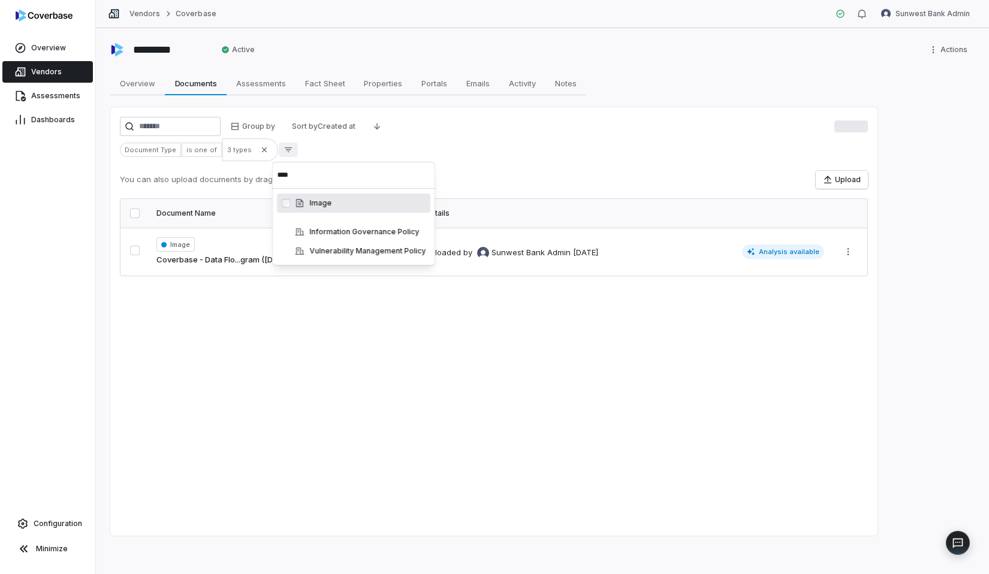
click at [381, 149] on div "Document Type is one of 3 types" at bounding box center [494, 149] width 748 height 23
click at [299, 240] on div "Image Coverbase - Data Flo...gram (Dec 2024).png" at bounding box center [244, 251] width 177 height 29
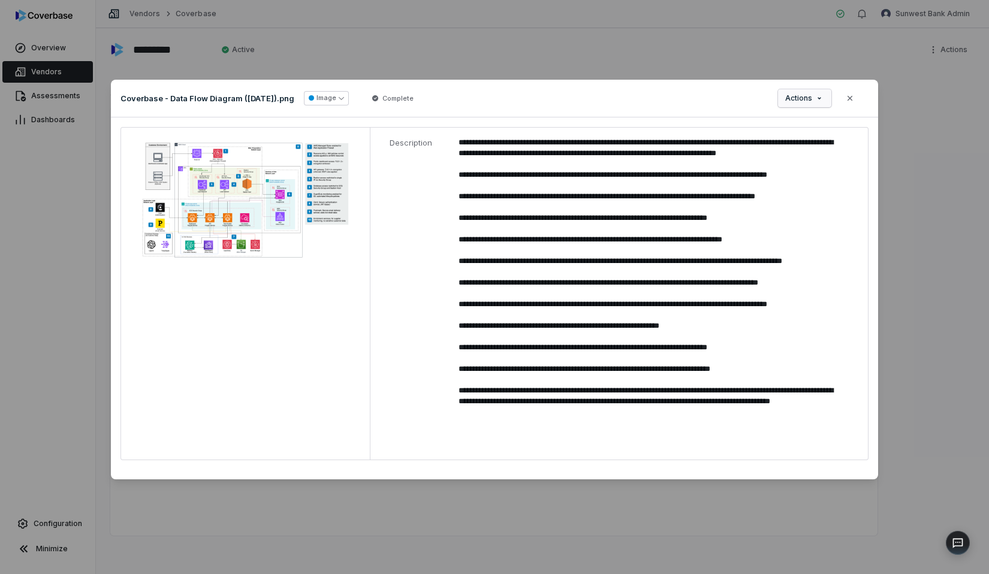
click at [797, 96] on span "Actions" at bounding box center [798, 99] width 27 height 10
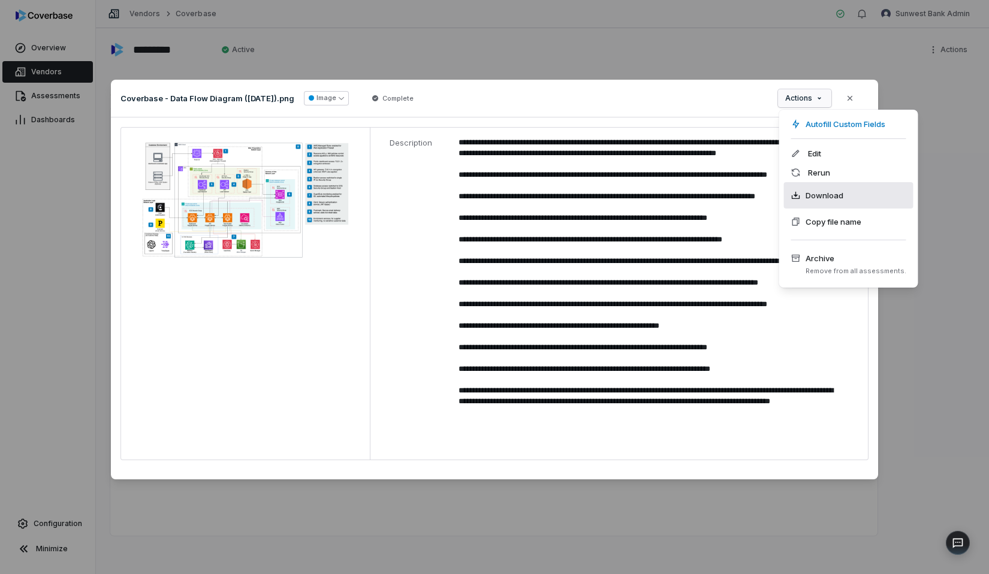
click at [819, 193] on span "Download" at bounding box center [825, 195] width 38 height 12
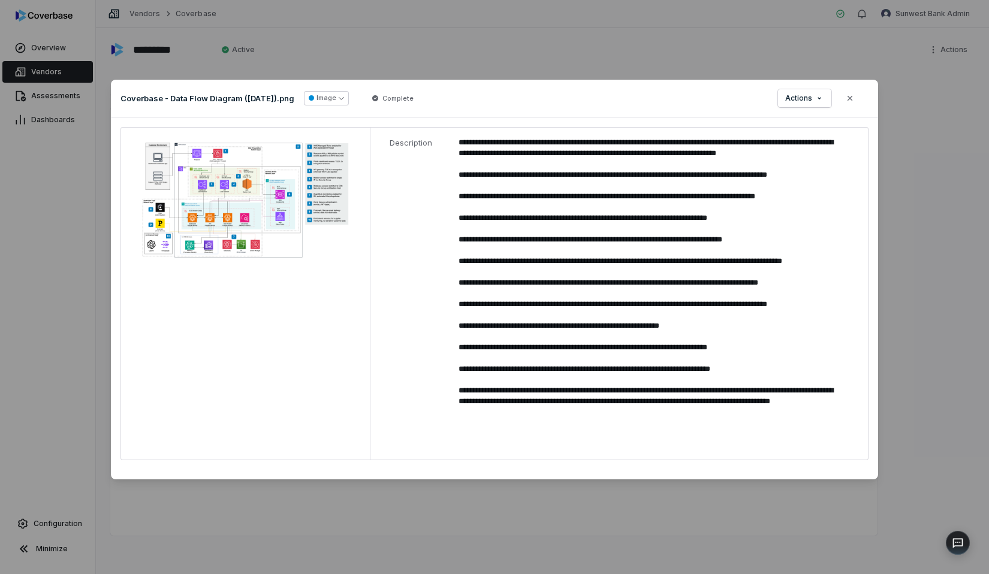
click at [899, 218] on div "Document Preview Coverbase - Data Flow Diagram (Dec 2024).png Image Complete Ac…" at bounding box center [494, 287] width 989 height 574
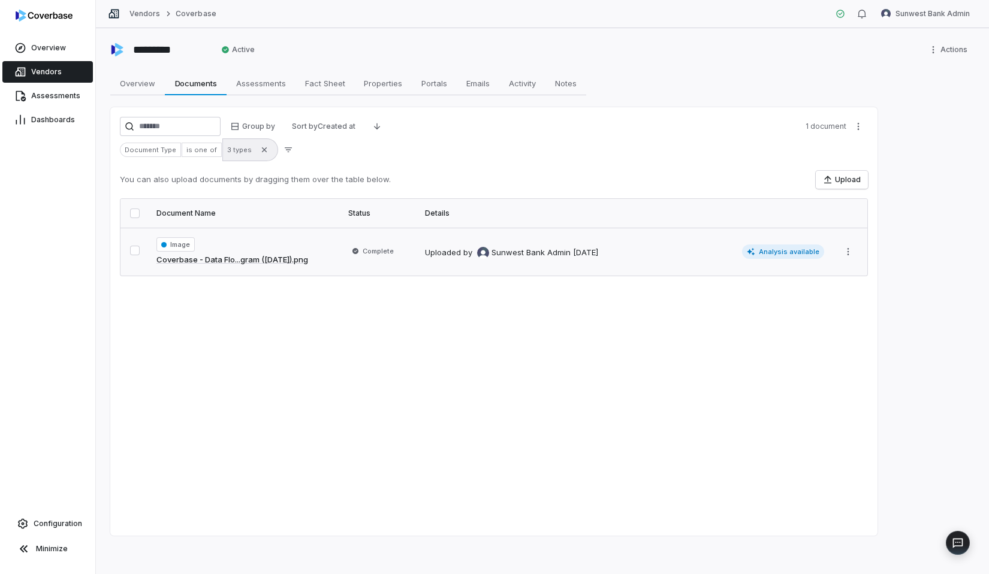
click at [235, 158] on span "3 types" at bounding box center [250, 149] width 56 height 23
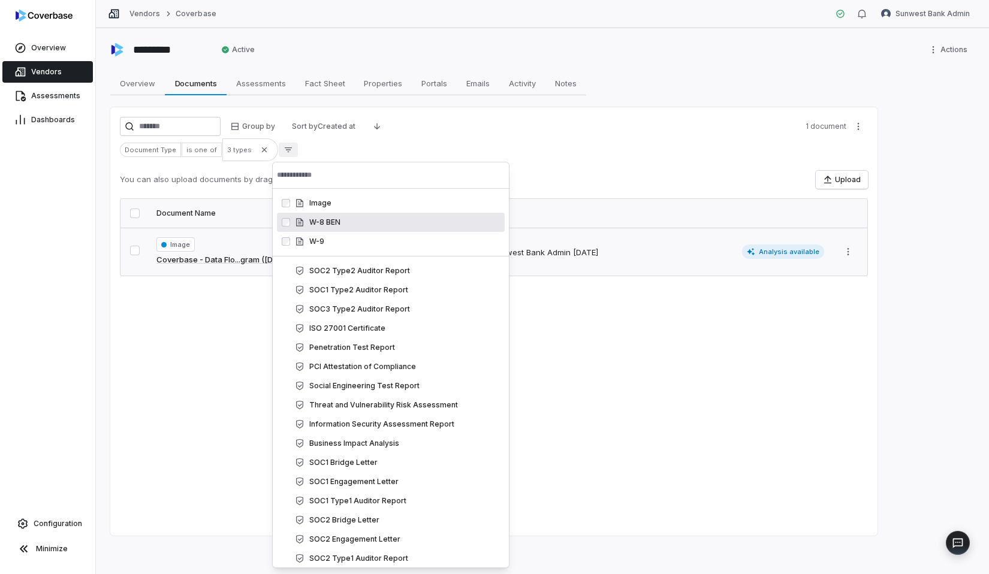
click at [320, 213] on div "W-8 BEN w_8ben" at bounding box center [391, 222] width 228 height 19
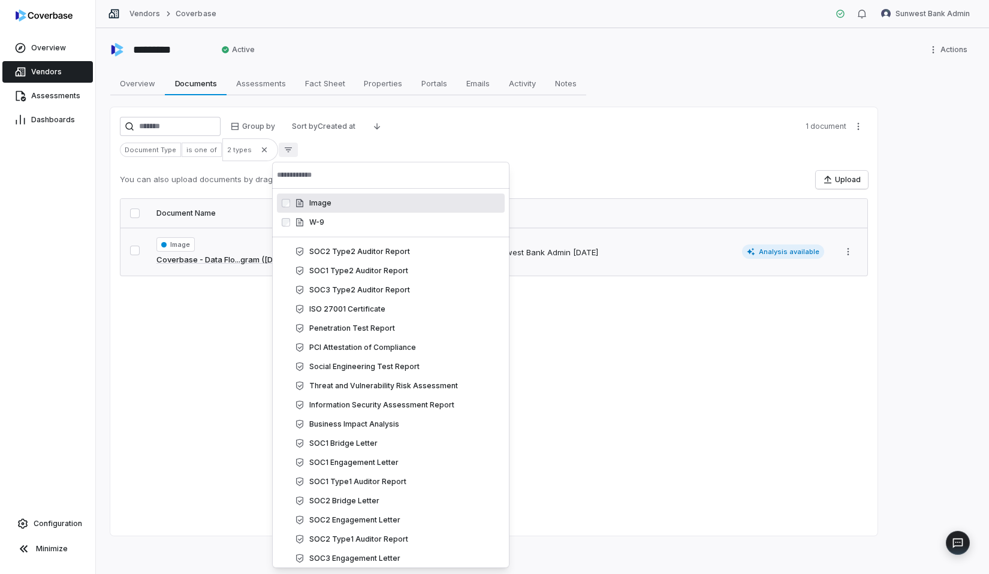
click at [324, 210] on div "Image image" at bounding box center [391, 203] width 228 height 19
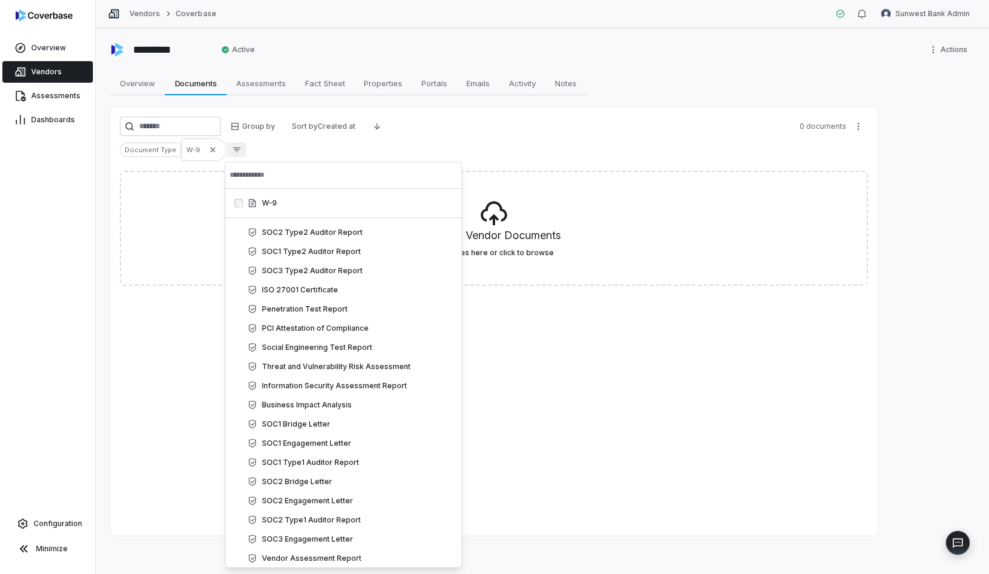
click at [297, 207] on div "W-9" at bounding box center [350, 203] width 205 height 10
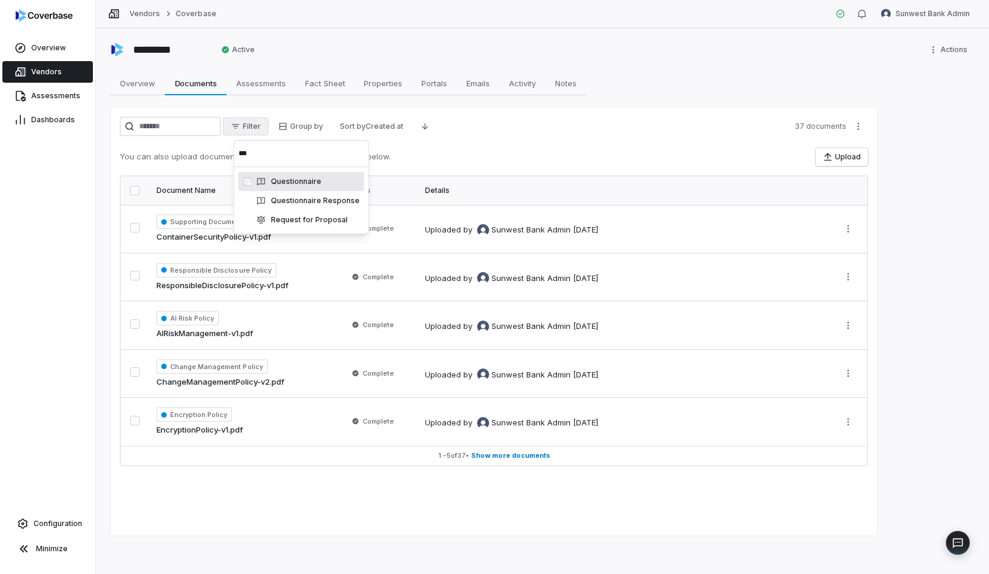
type input "****"
click at [327, 183] on div "Questionnaire" at bounding box center [308, 182] width 103 height 10
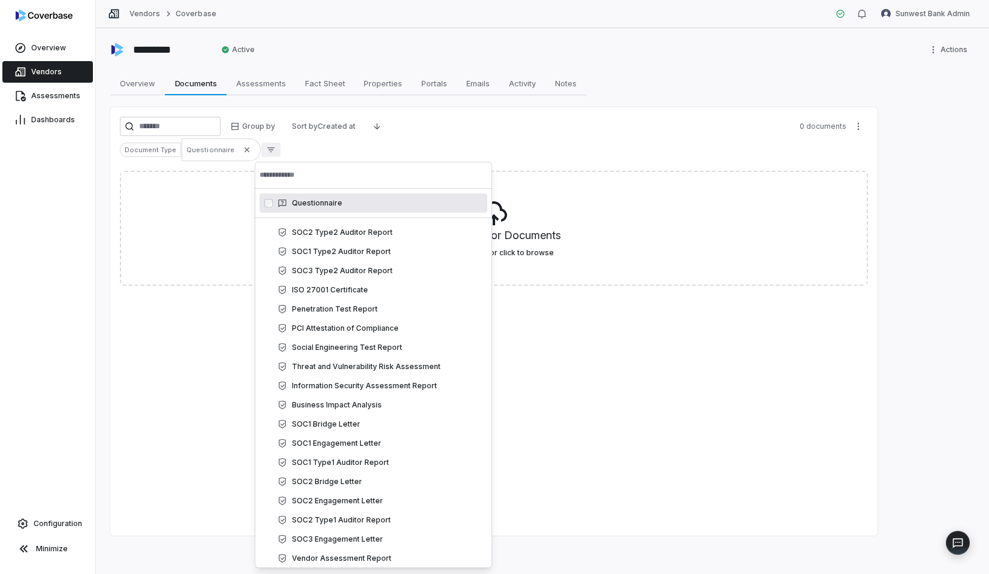
click at [459, 145] on div "Document Type Questionnaire" at bounding box center [494, 149] width 748 height 23
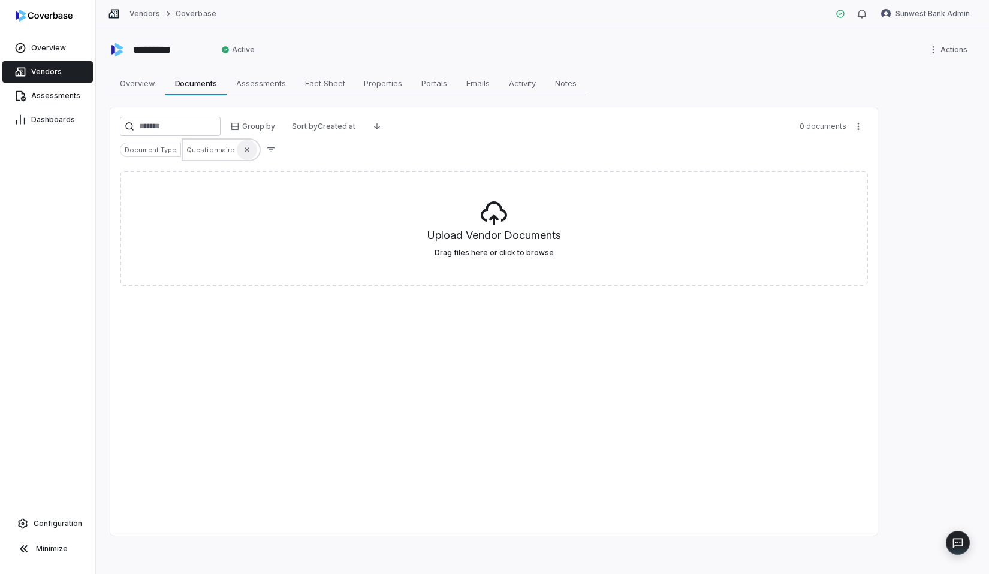
click at [242, 153] on icon "button" at bounding box center [247, 150] width 10 height 10
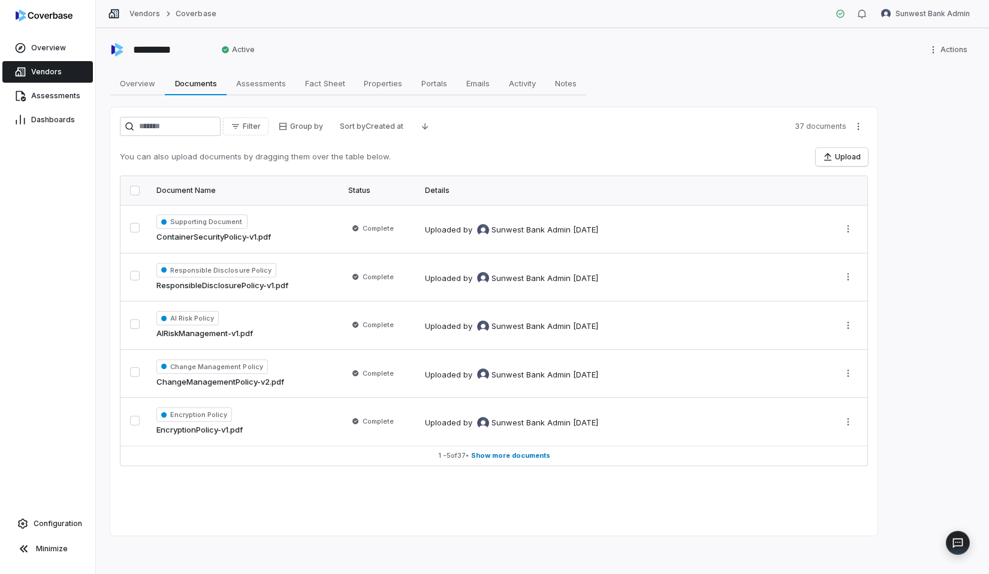
click at [370, 67] on div "********* Active Actions Overview Overview Documents Documents Assessments Asse…" at bounding box center [542, 301] width 893 height 546
click at [318, 249] on td "Supporting Document ContainerSecurityPolicy-v1.pdf" at bounding box center [245, 229] width 192 height 48
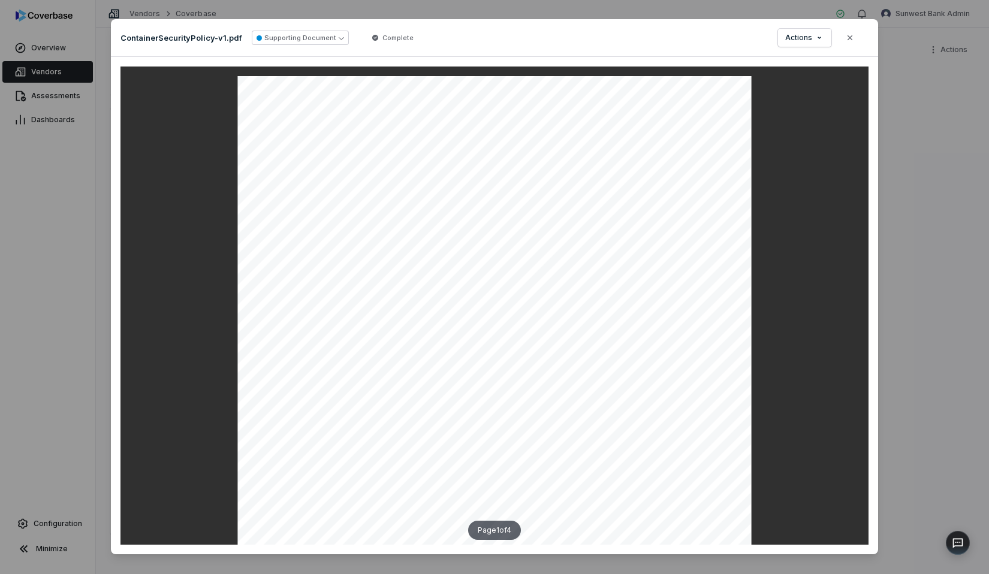
click at [887, 61] on div "Document Preview ContainerSecurityPolicy-v1.pdf Supporting Document Complete Ac…" at bounding box center [494, 287] width 989 height 574
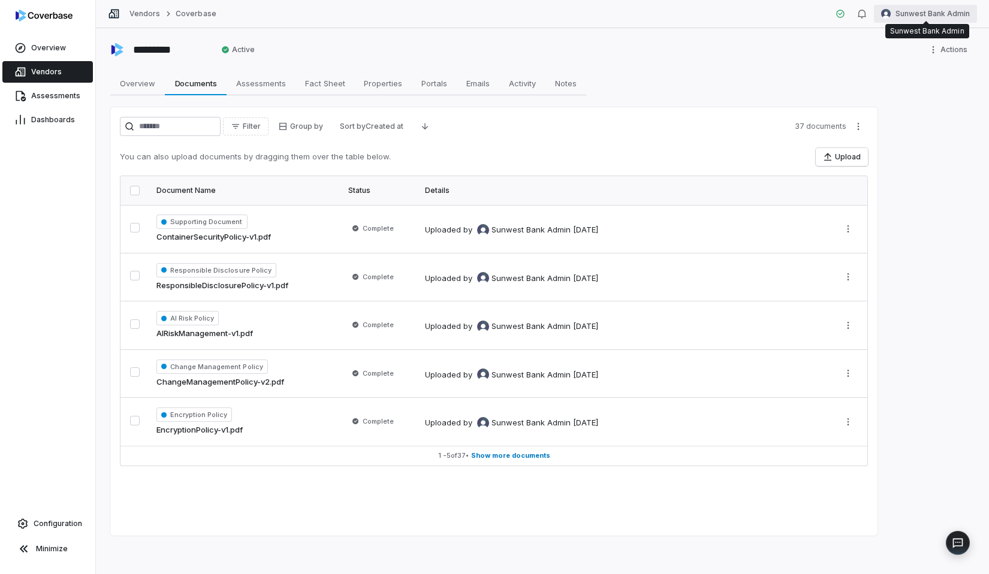
click at [899, 13] on html "Overview Vendors Assessments Dashboards Configuration Minimize Vendors Coverbas…" at bounding box center [494, 287] width 989 height 574
click at [899, 110] on div "Log out" at bounding box center [927, 110] width 92 height 19
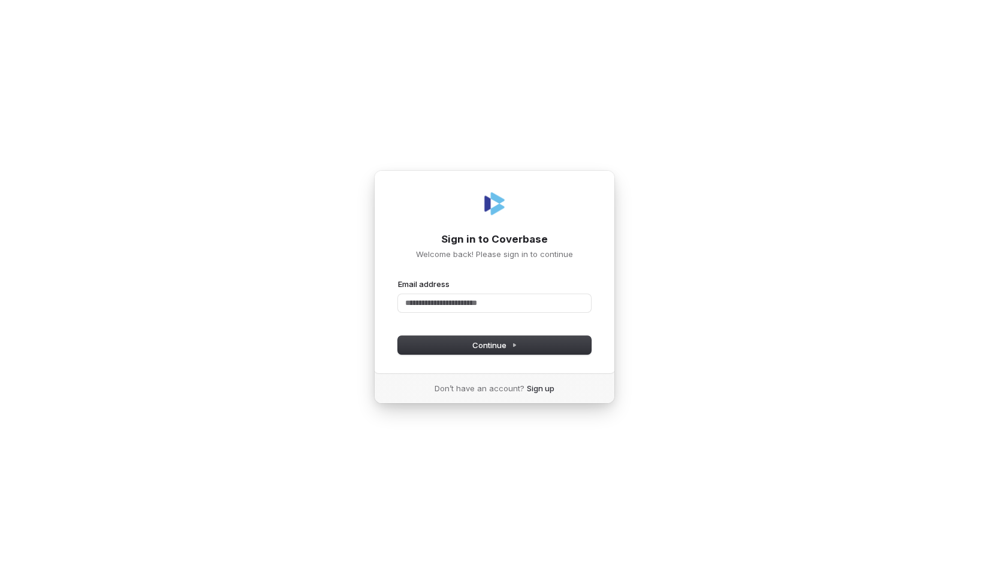
click at [0, 574] on nordpass-portal at bounding box center [0, 574] width 0 height 0
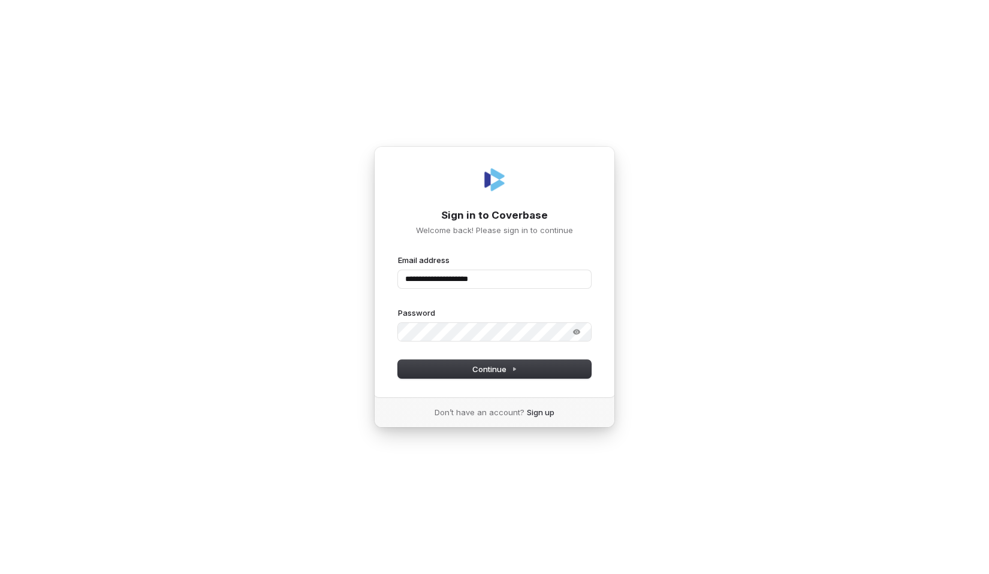
type input "**********"
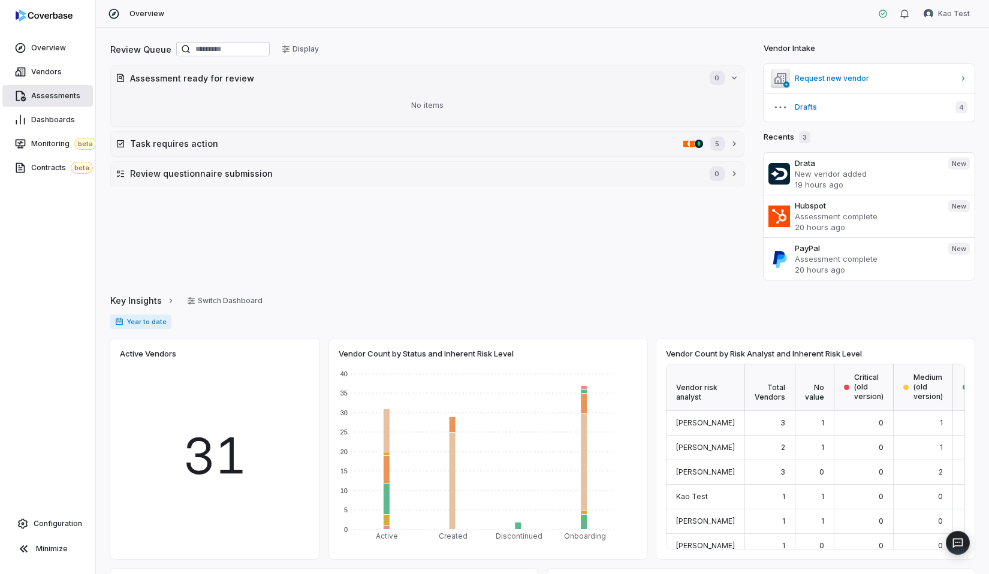
click at [61, 88] on link "Assessments" at bounding box center [47, 96] width 91 height 22
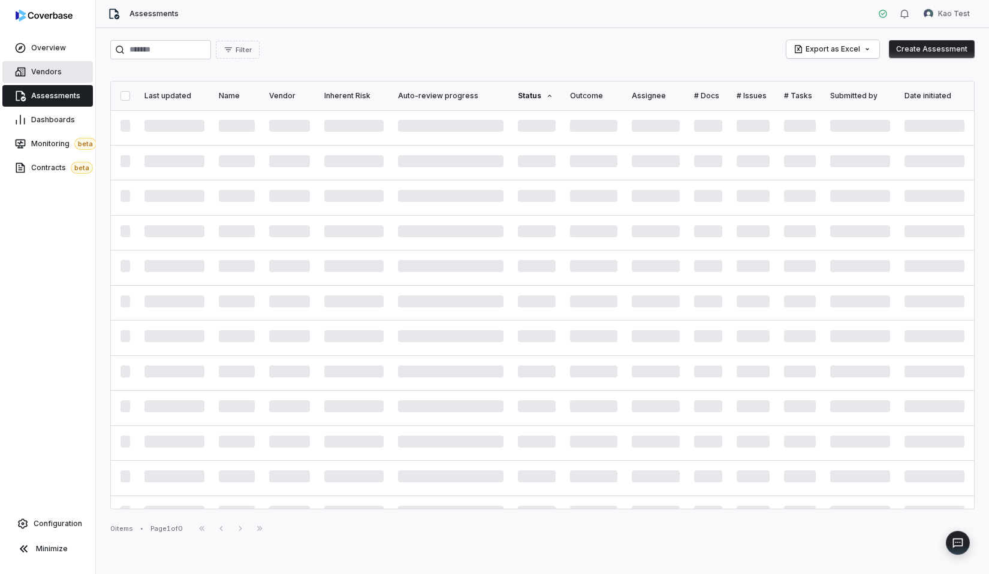
click at [61, 77] on link "Vendors" at bounding box center [47, 72] width 91 height 22
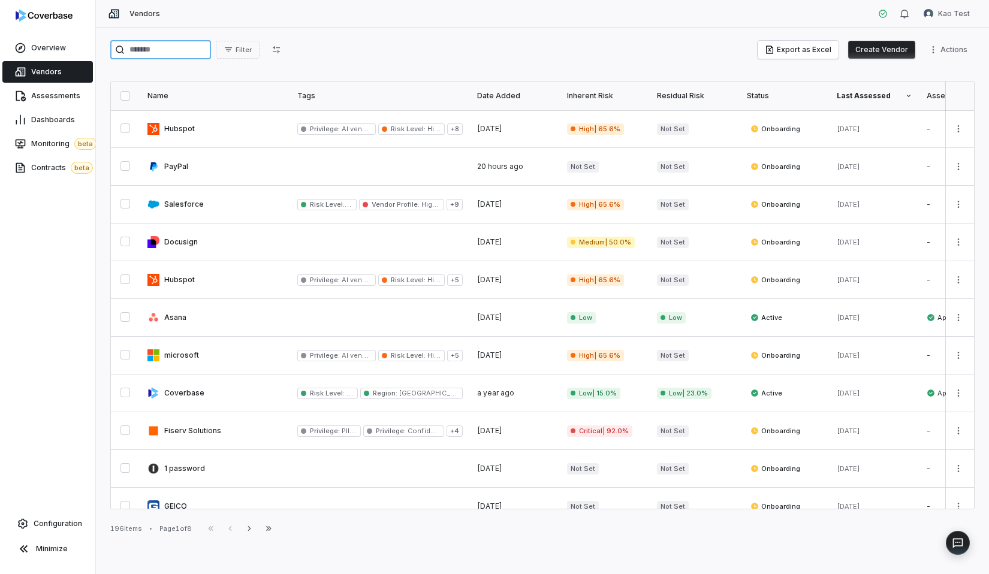
click at [178, 49] on input "search" at bounding box center [160, 49] width 101 height 19
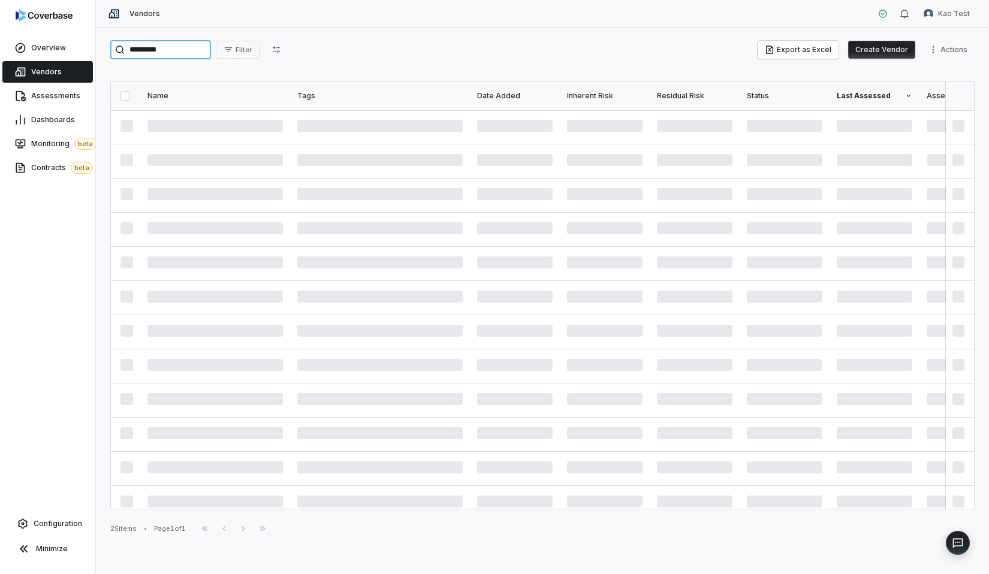
type input "*********"
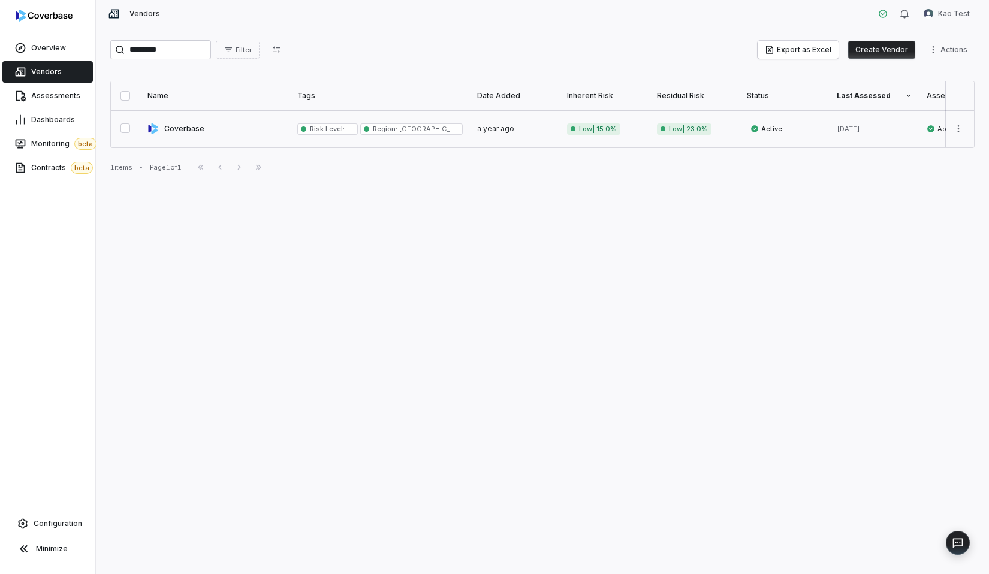
click at [242, 128] on link at bounding box center [215, 128] width 150 height 37
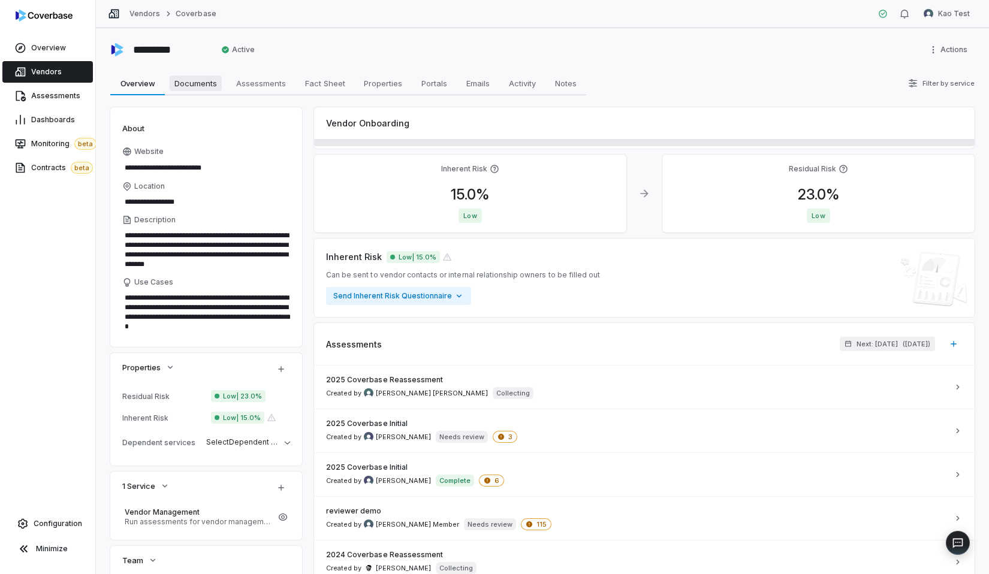
click at [203, 88] on span "Documents" at bounding box center [196, 84] width 52 height 16
type textarea "*"
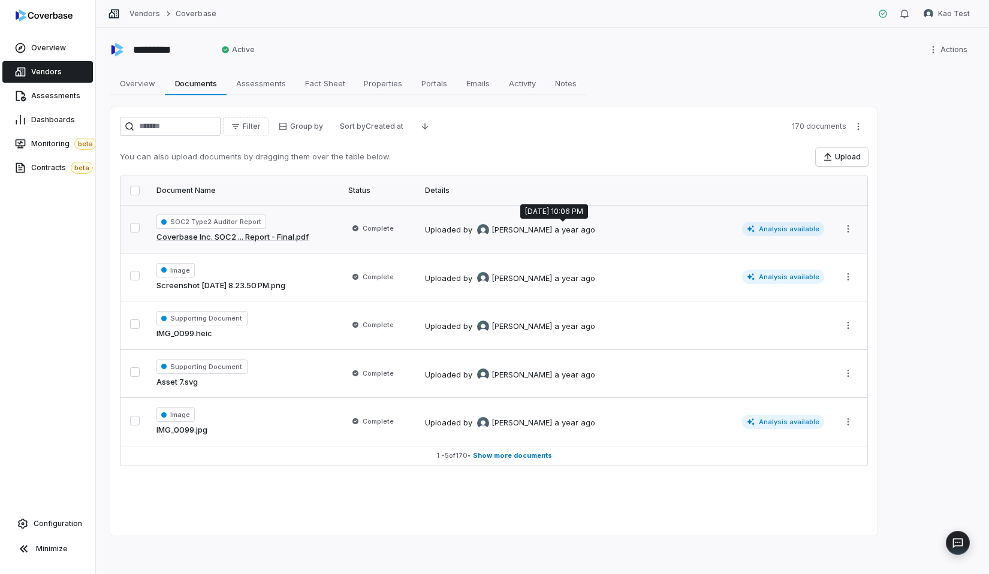
click at [555, 236] on div "a year ago" at bounding box center [575, 230] width 41 height 12
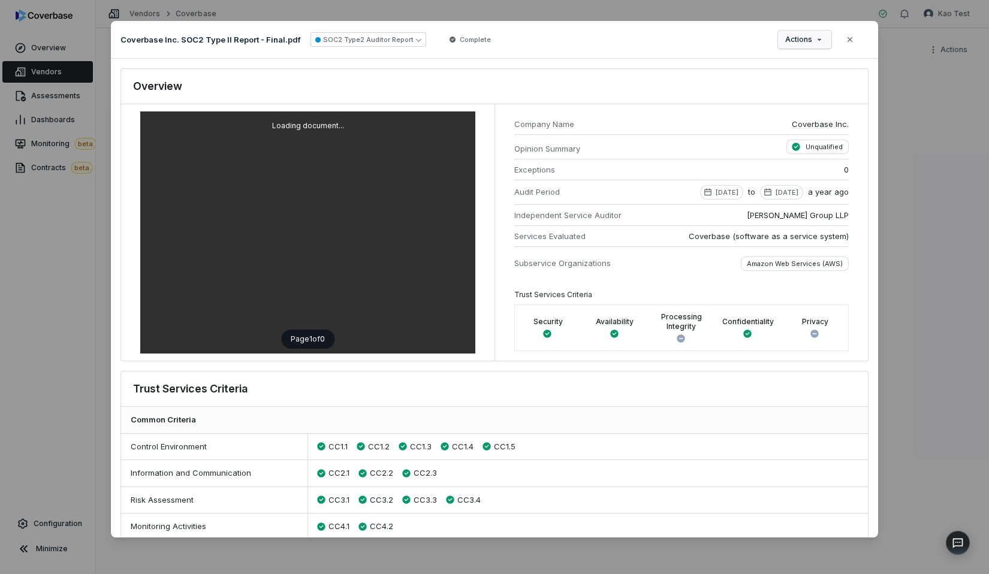
click at [810, 47] on button "Actions" at bounding box center [804, 40] width 53 height 18
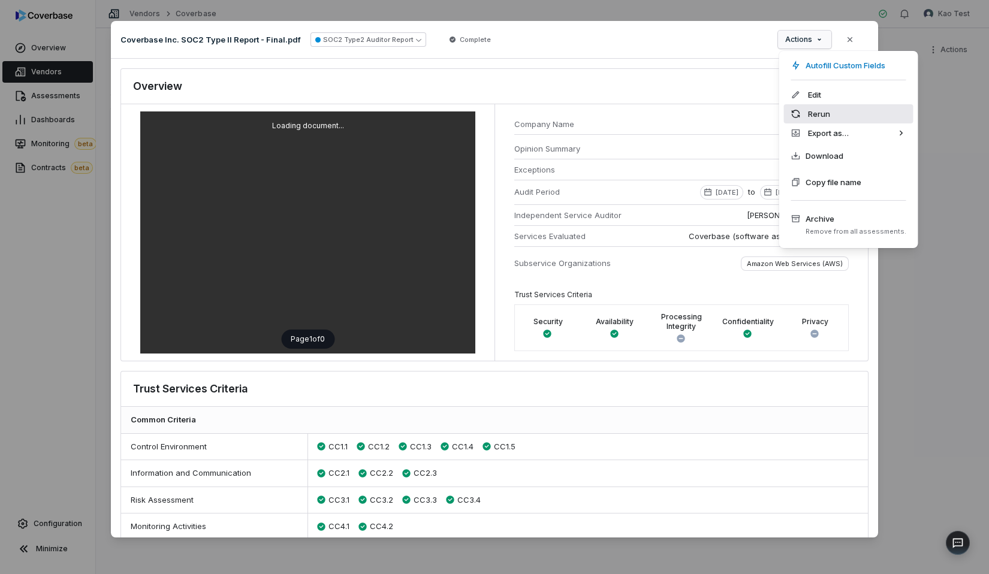
click at [817, 116] on div "Rerun" at bounding box center [848, 113] width 129 height 19
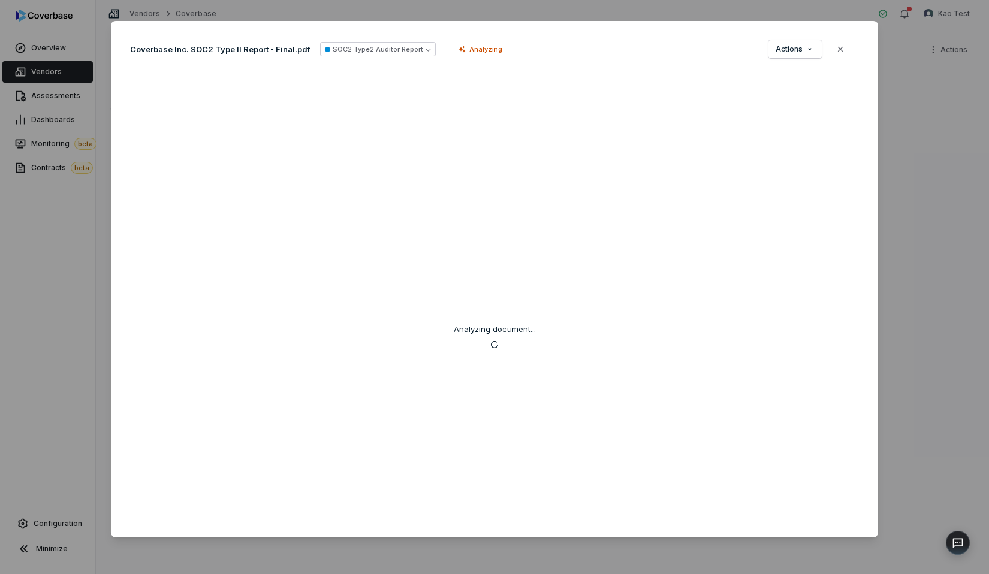
click at [20, 249] on div "Document Preview Coverbase Inc. SOC2 Type II Report - Final.pdf SOC2 Type2 Audi…" at bounding box center [494, 287] width 989 height 571
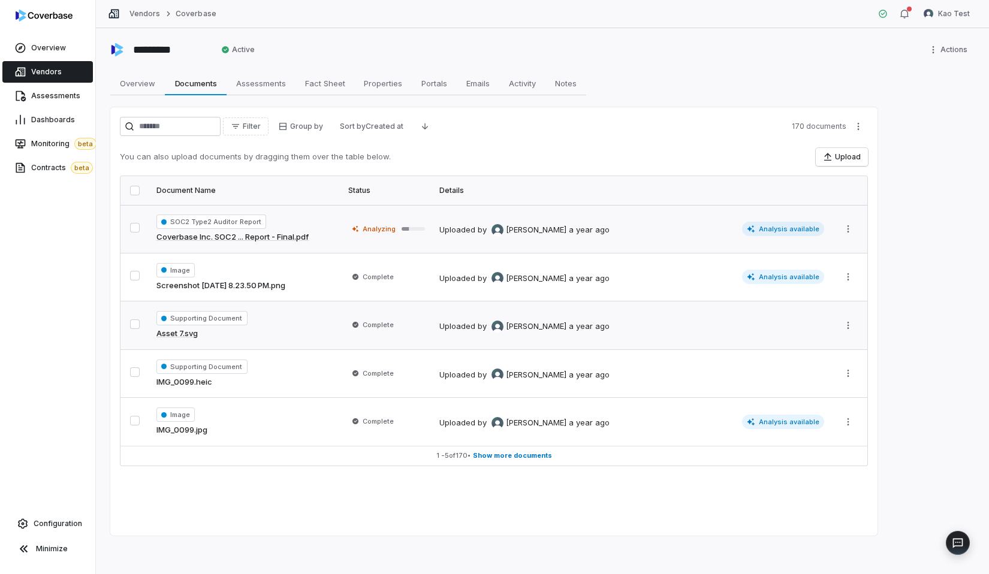
click at [285, 330] on div "Supporting Document Asset 7.svg" at bounding box center [244, 325] width 177 height 29
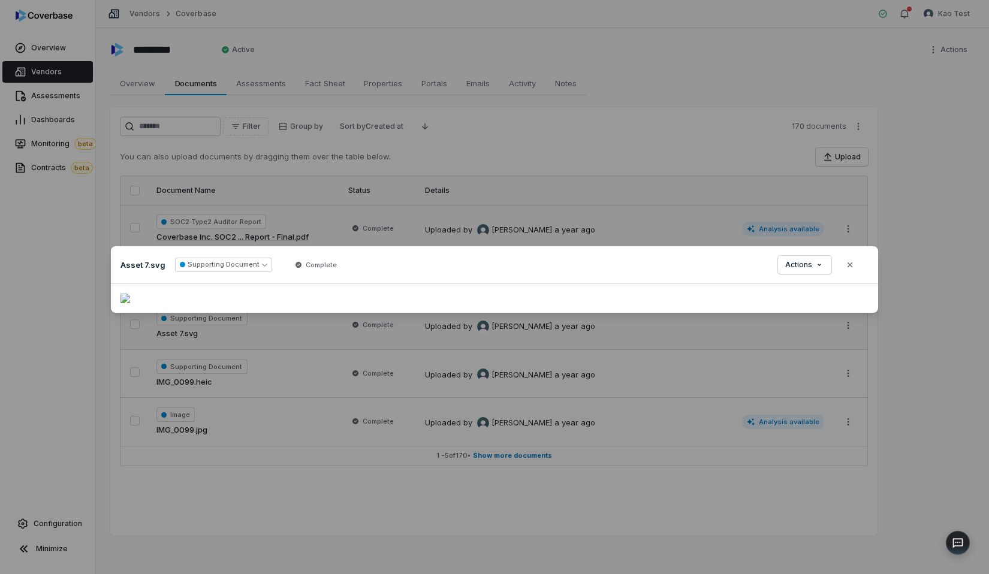
click at [407, 204] on div "Document Preview Asset 7.svg Supporting Document Complete Actions Close" at bounding box center [494, 287] width 989 height 574
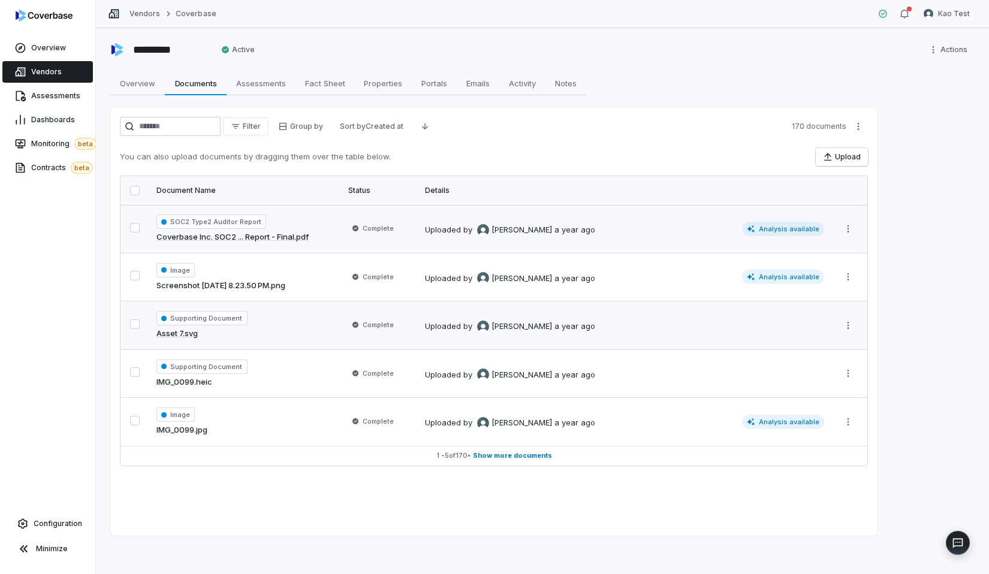
click at [291, 327] on div "Supporting Document Asset 7.svg" at bounding box center [244, 325] width 177 height 29
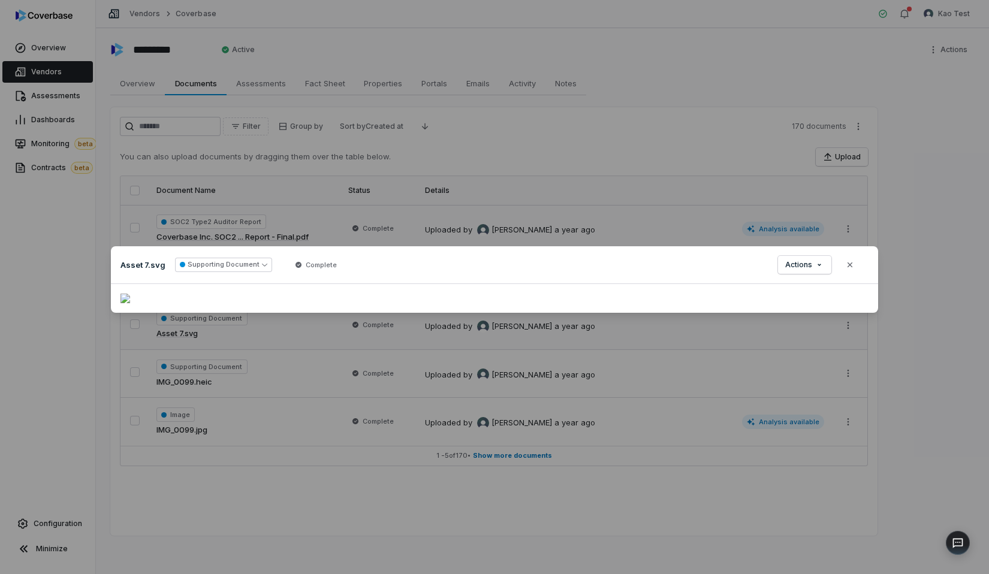
click at [346, 195] on div "Document Preview Asset 7.svg Supporting Document Complete Actions Close" at bounding box center [494, 287] width 989 height 574
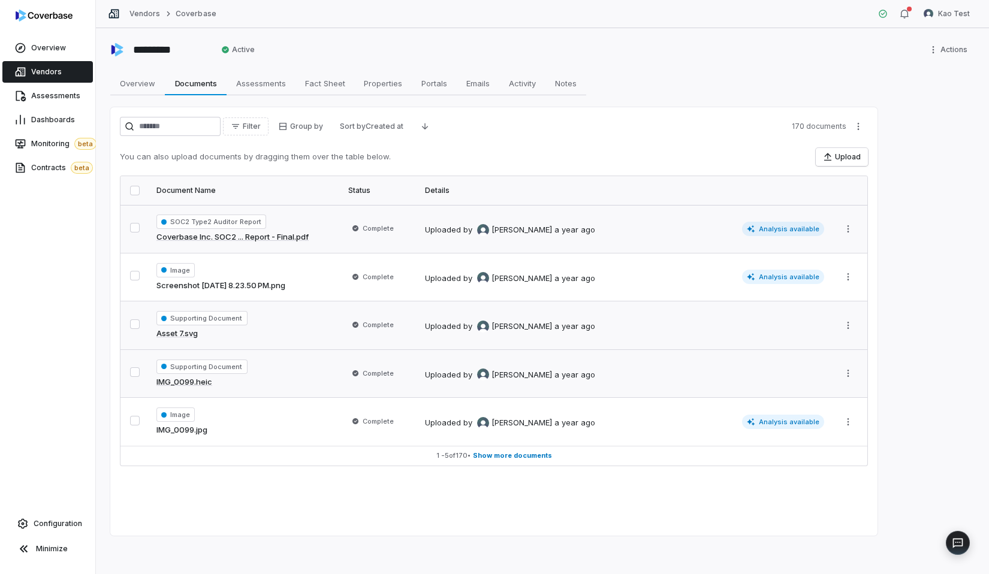
click at [300, 368] on div "Supporting Document IMG_0099.heic" at bounding box center [244, 374] width 177 height 29
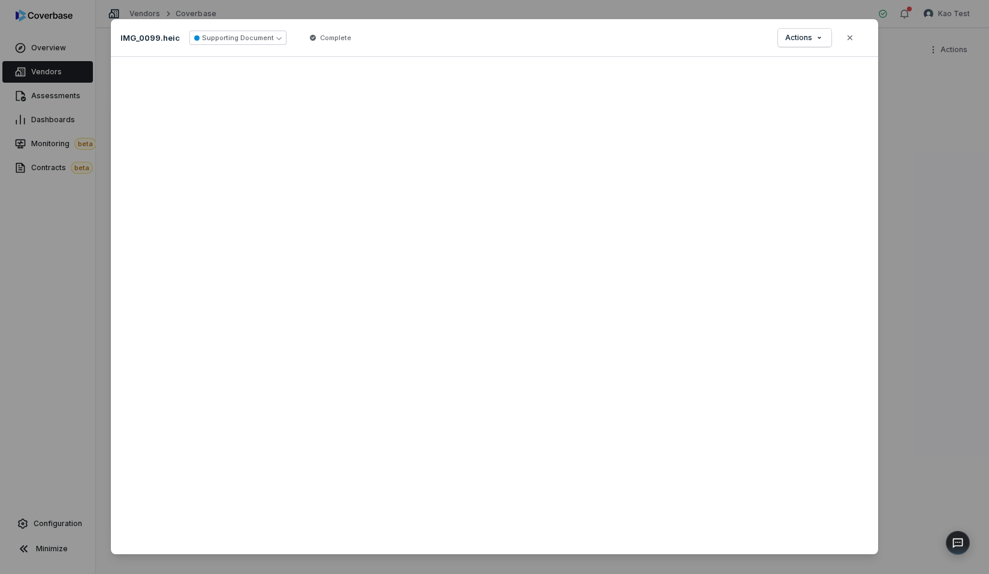
scroll to position [14, 0]
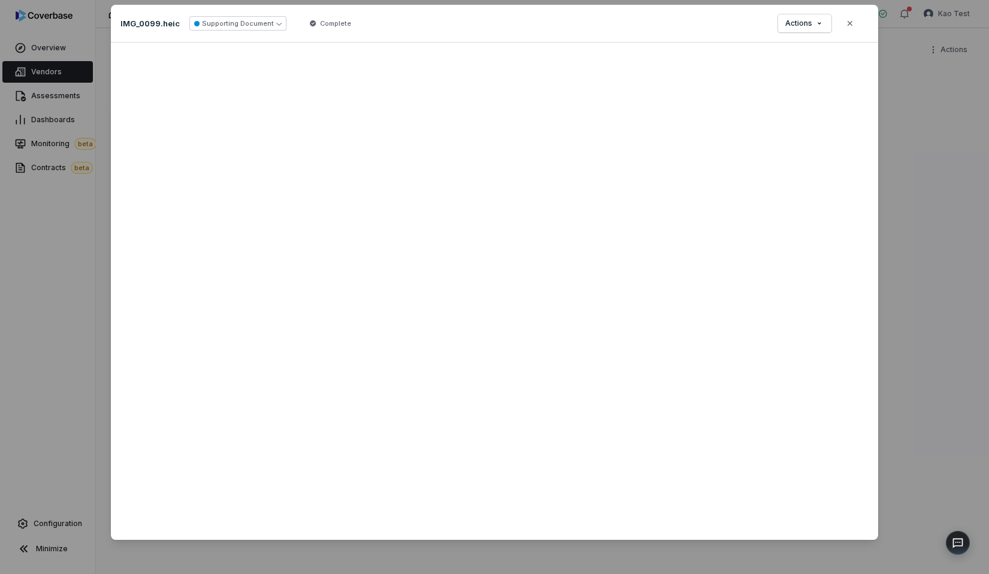
click at [887, 112] on div "Document Preview IMG_0099.heic Supporting Document Complete Actions Close" at bounding box center [494, 280] width 989 height 589
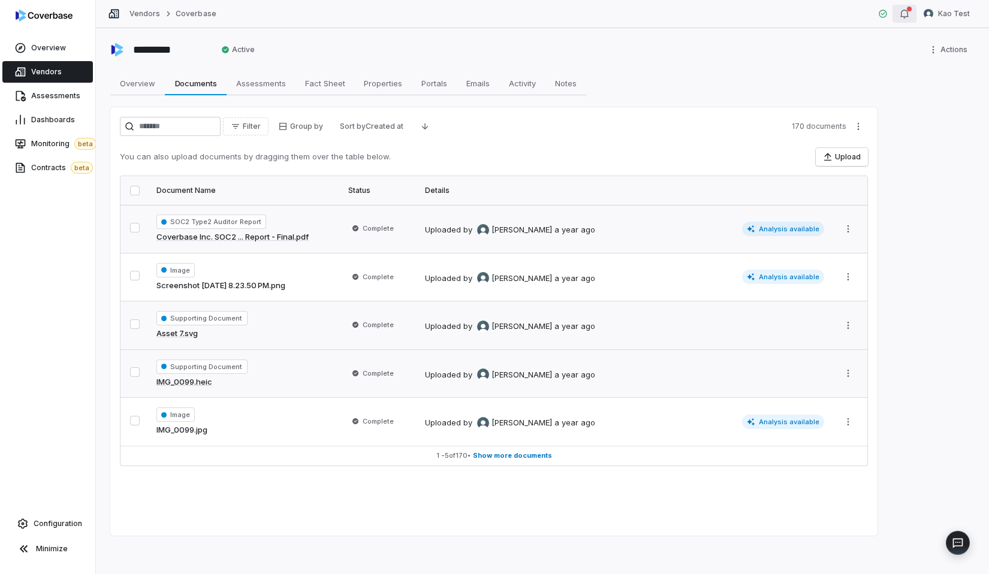
click at [912, 5] on button "button" at bounding box center [905, 14] width 24 height 18
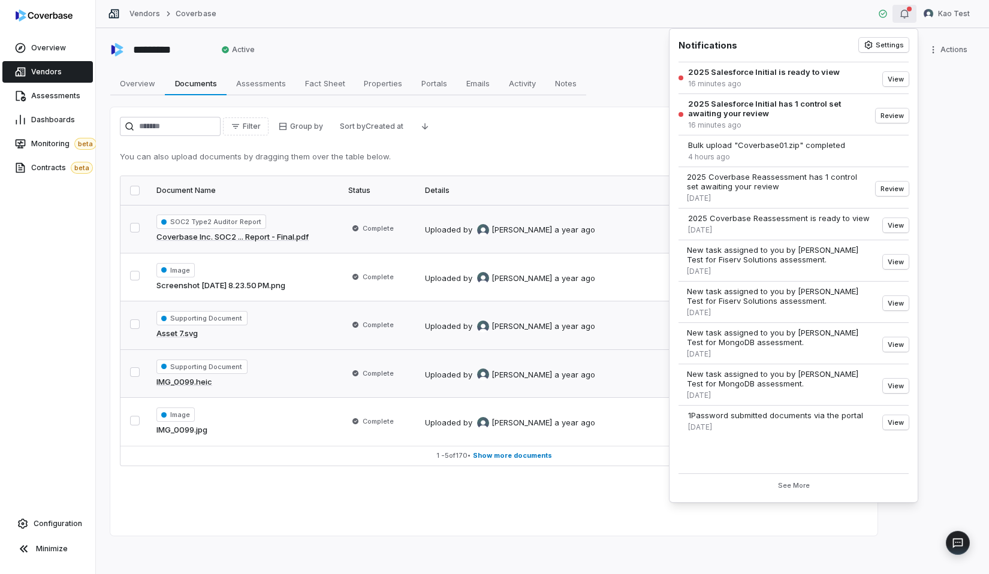
click at [574, 42] on div "********* Active Actions" at bounding box center [542, 49] width 864 height 19
